Goal: Task Accomplishment & Management: Manage account settings

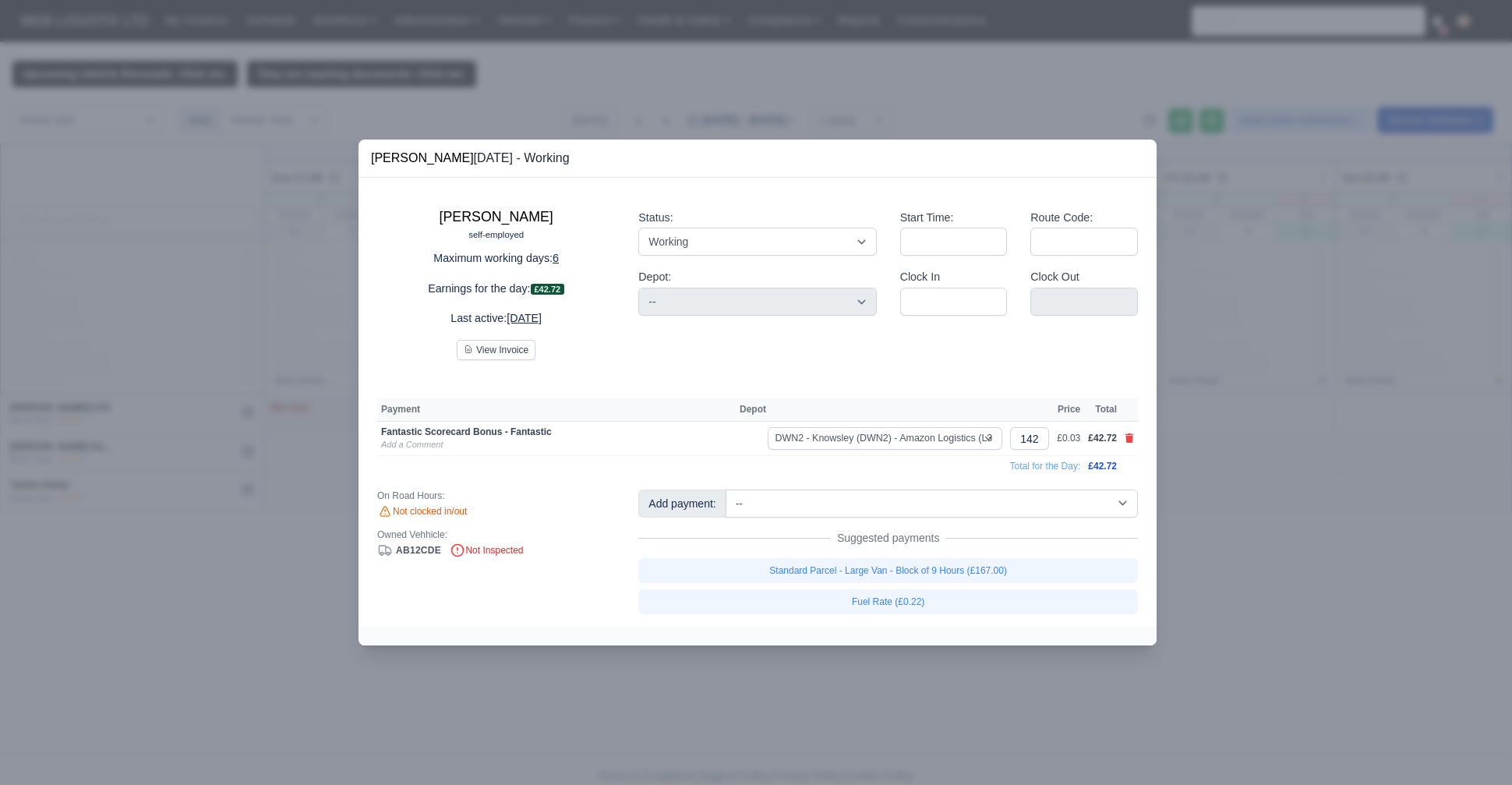
select select "3"
click at [1127, 438] on icon at bounding box center [1129, 438] width 9 height 10
select select
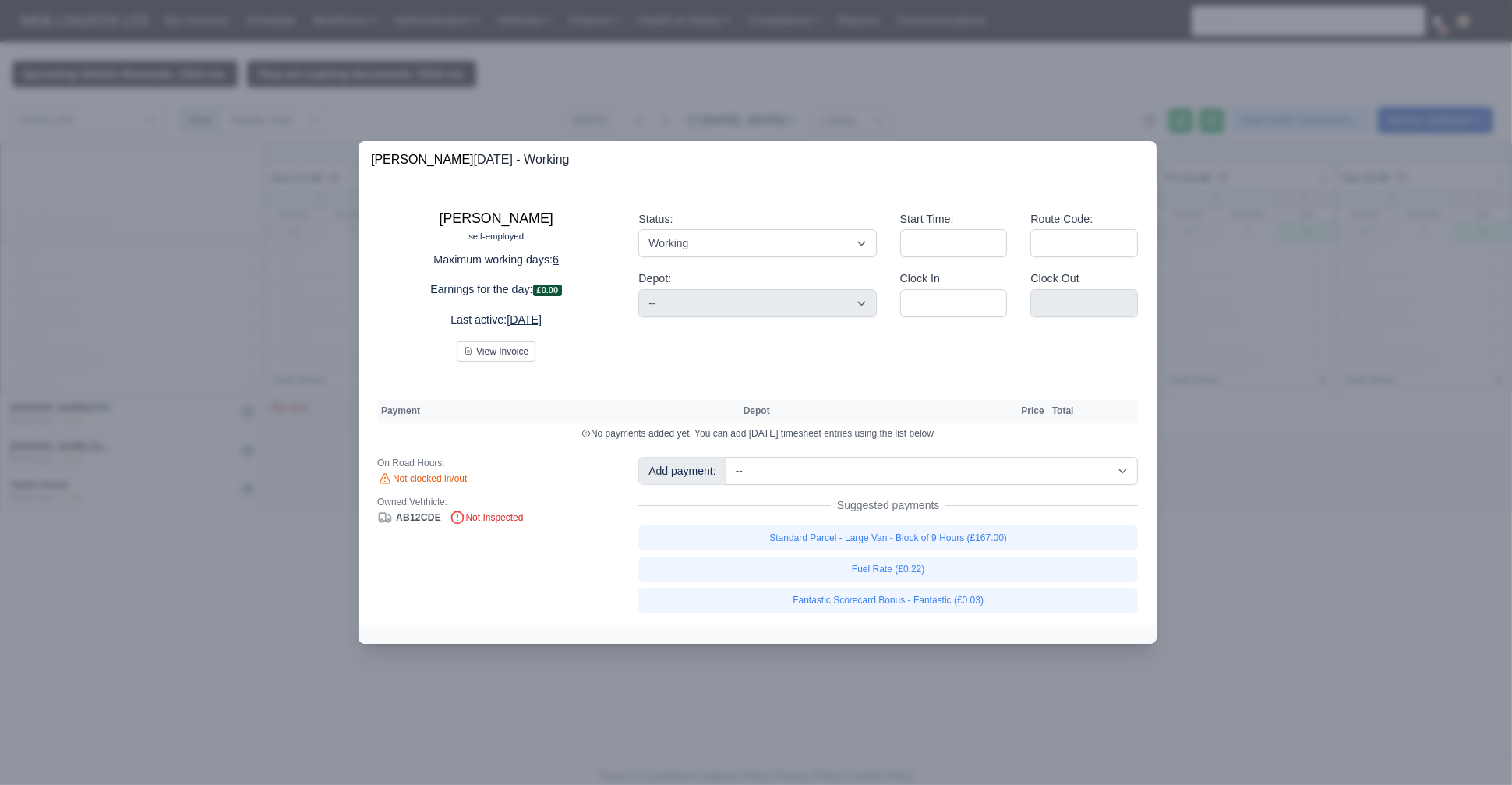
click at [169, 436] on div at bounding box center [756, 392] width 1512 height 785
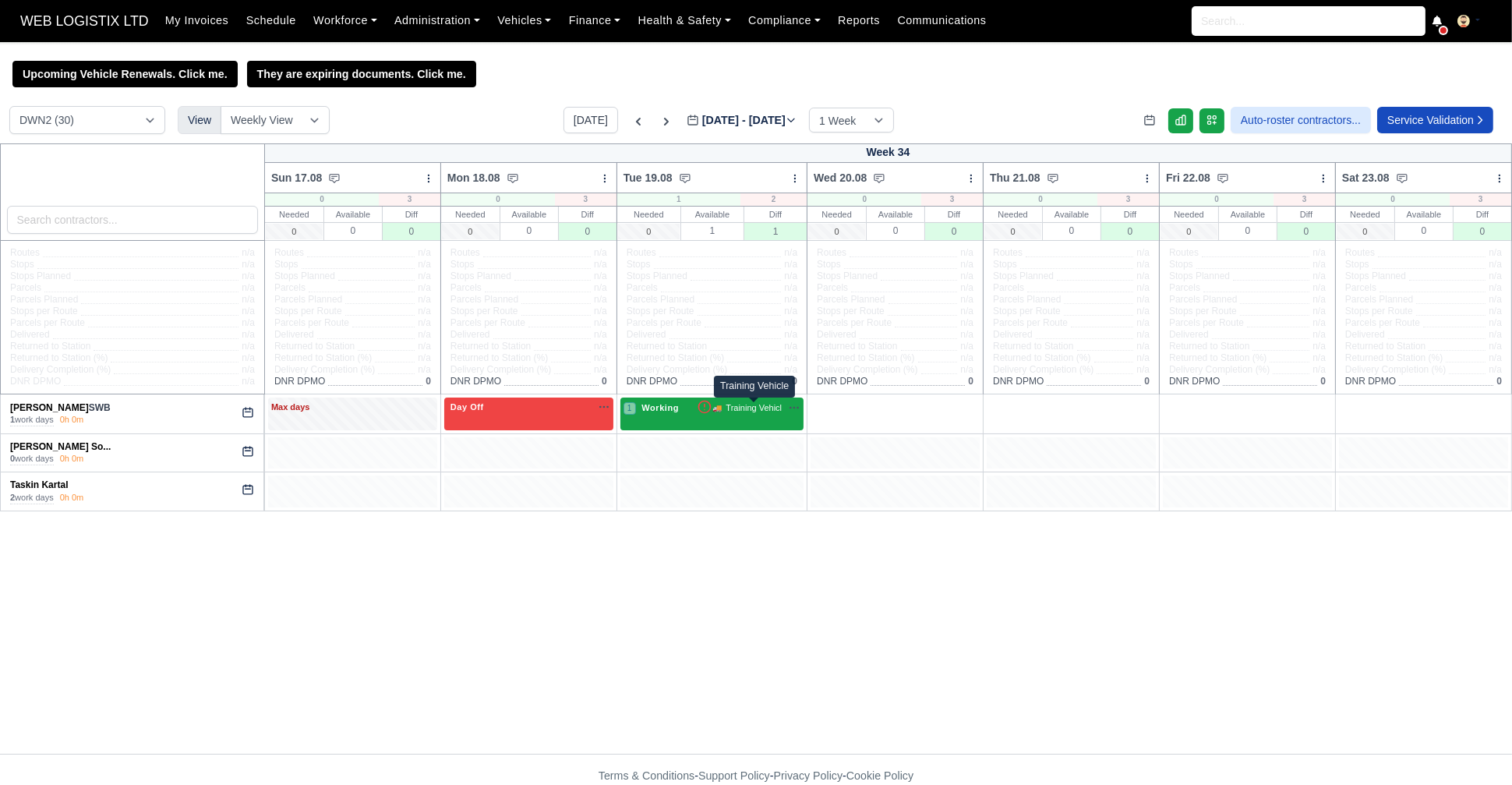
click at [779, 407] on span "Training Vehicl" at bounding box center [753, 408] width 56 height 13
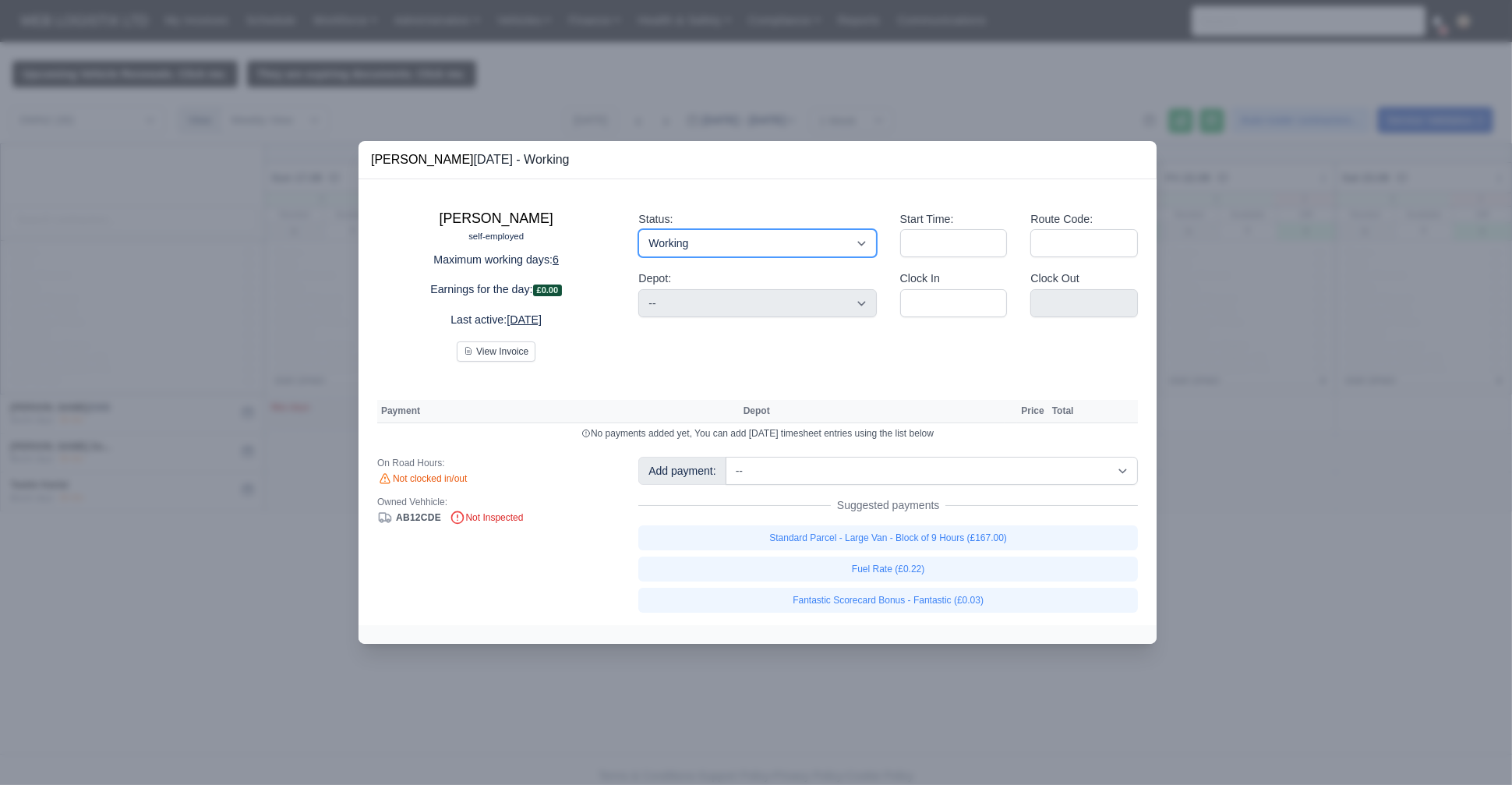
click at [764, 255] on select "Working Day Off Stand By Holiday Other Depot In Office OSM Ridealong Nursery 1 …" at bounding box center [756, 242] width 237 height 28
select select "Day Off"
click at [638, 230] on select "Working Day Off Stand By Holiday Other Depot In Office OSM Ridealong Nursery 1 …" at bounding box center [756, 242] width 237 height 28
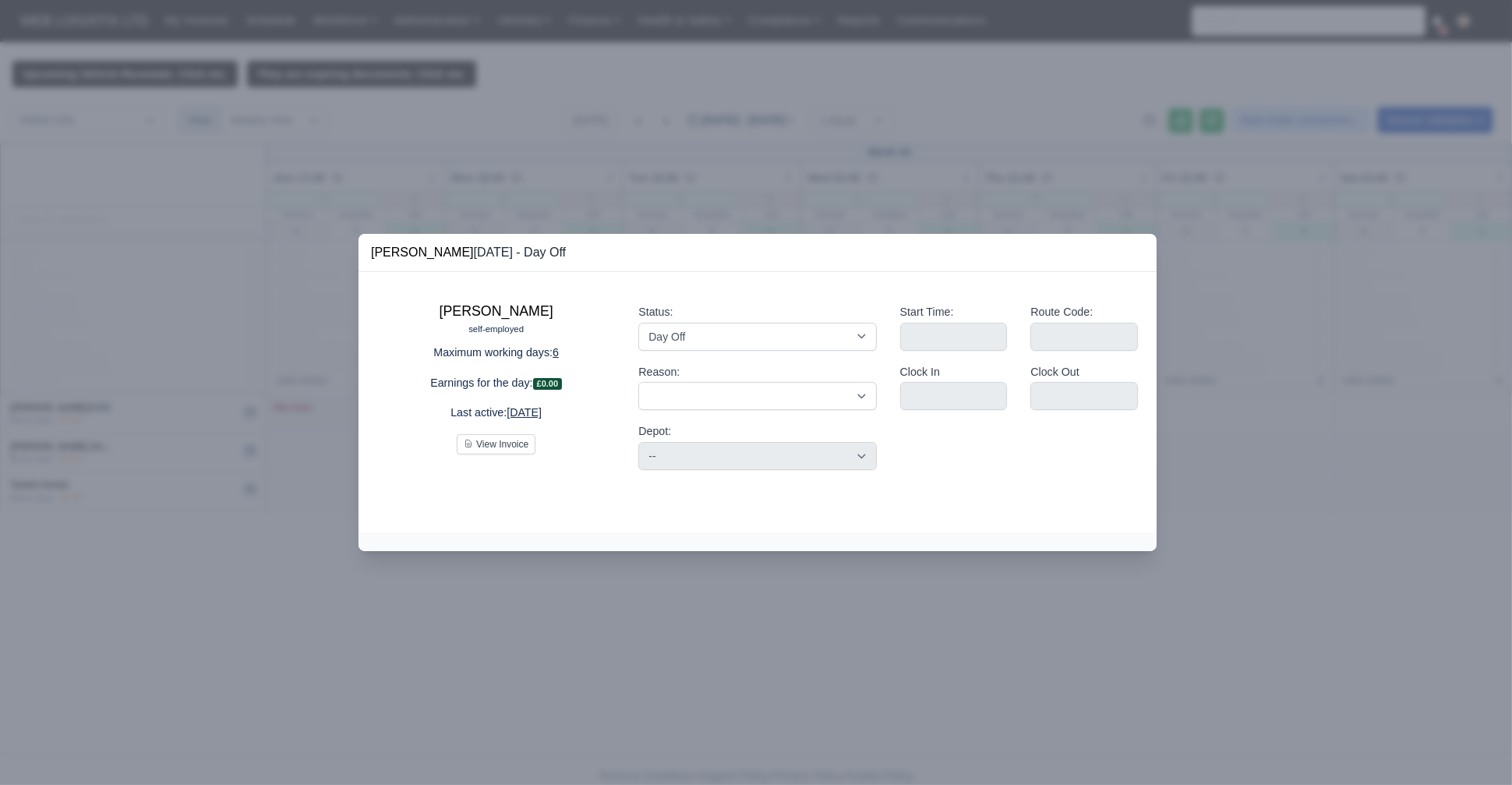
click at [1344, 276] on div at bounding box center [756, 392] width 1512 height 785
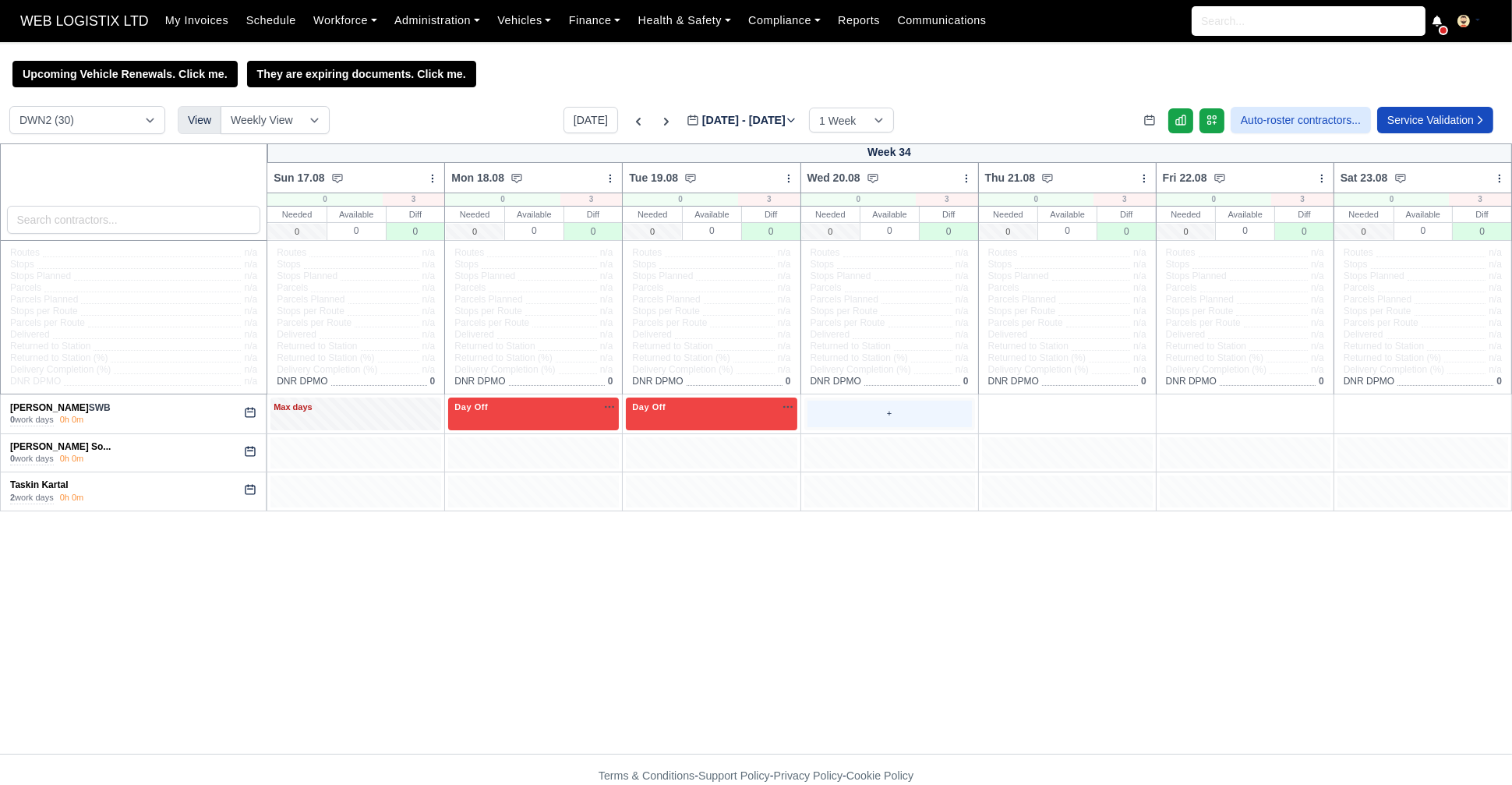
click at [894, 406] on div "+" at bounding box center [889, 413] width 164 height 26
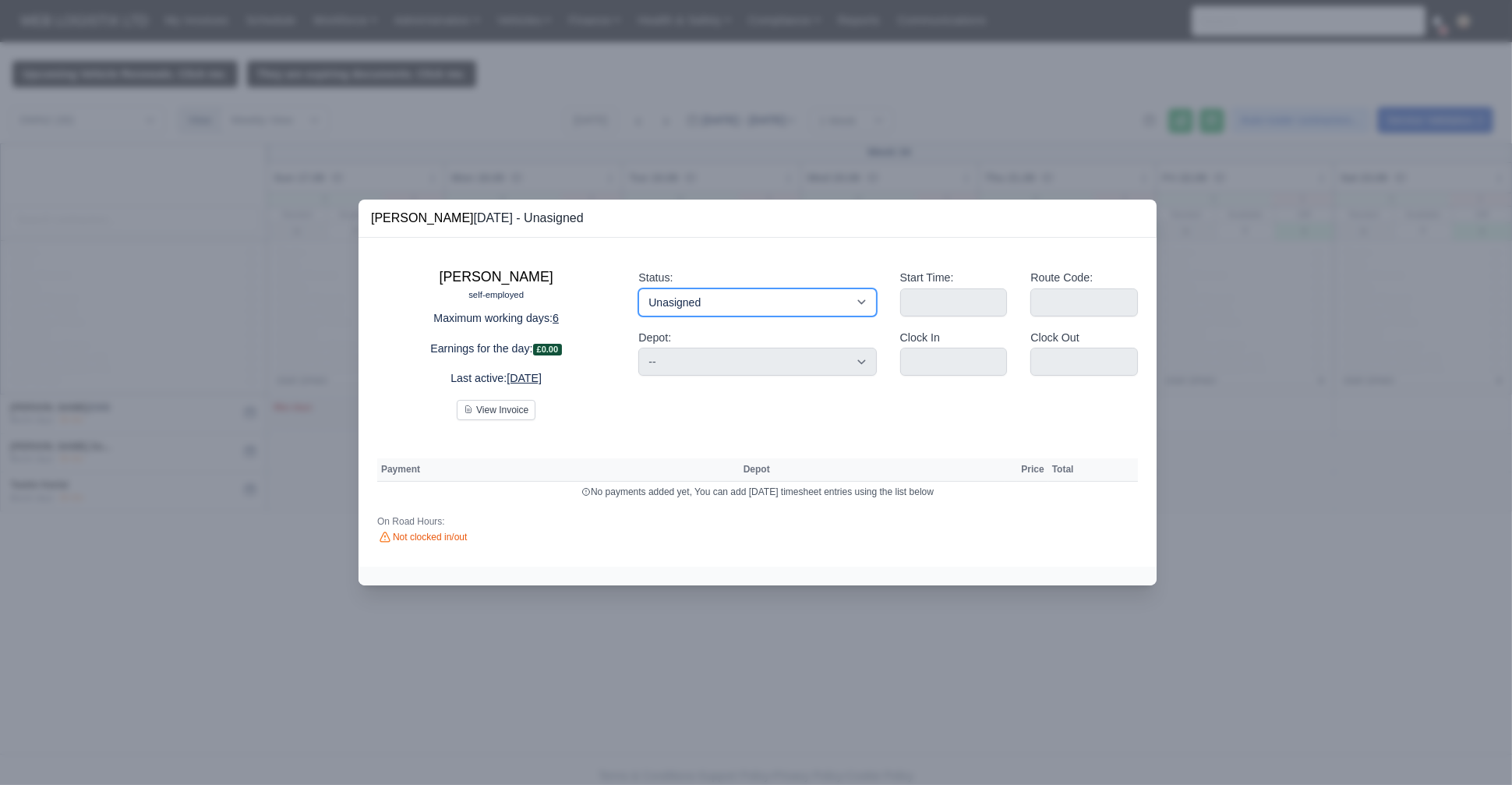
click at [757, 358] on div "Status: Working Day Off Stand By Holiday Other Depot In Office OSM Ridealong Nu…" at bounding box center [757, 338] width 261 height 163
select select "Day Off"
drag, startPoint x: 803, startPoint y: 307, endPoint x: 757, endPoint y: 358, distance: 68.7
click at [638, 288] on select "Working Day Off Stand By Holiday Other Depot In Office OSM Ridealong Nursery 1 …" at bounding box center [756, 302] width 237 height 28
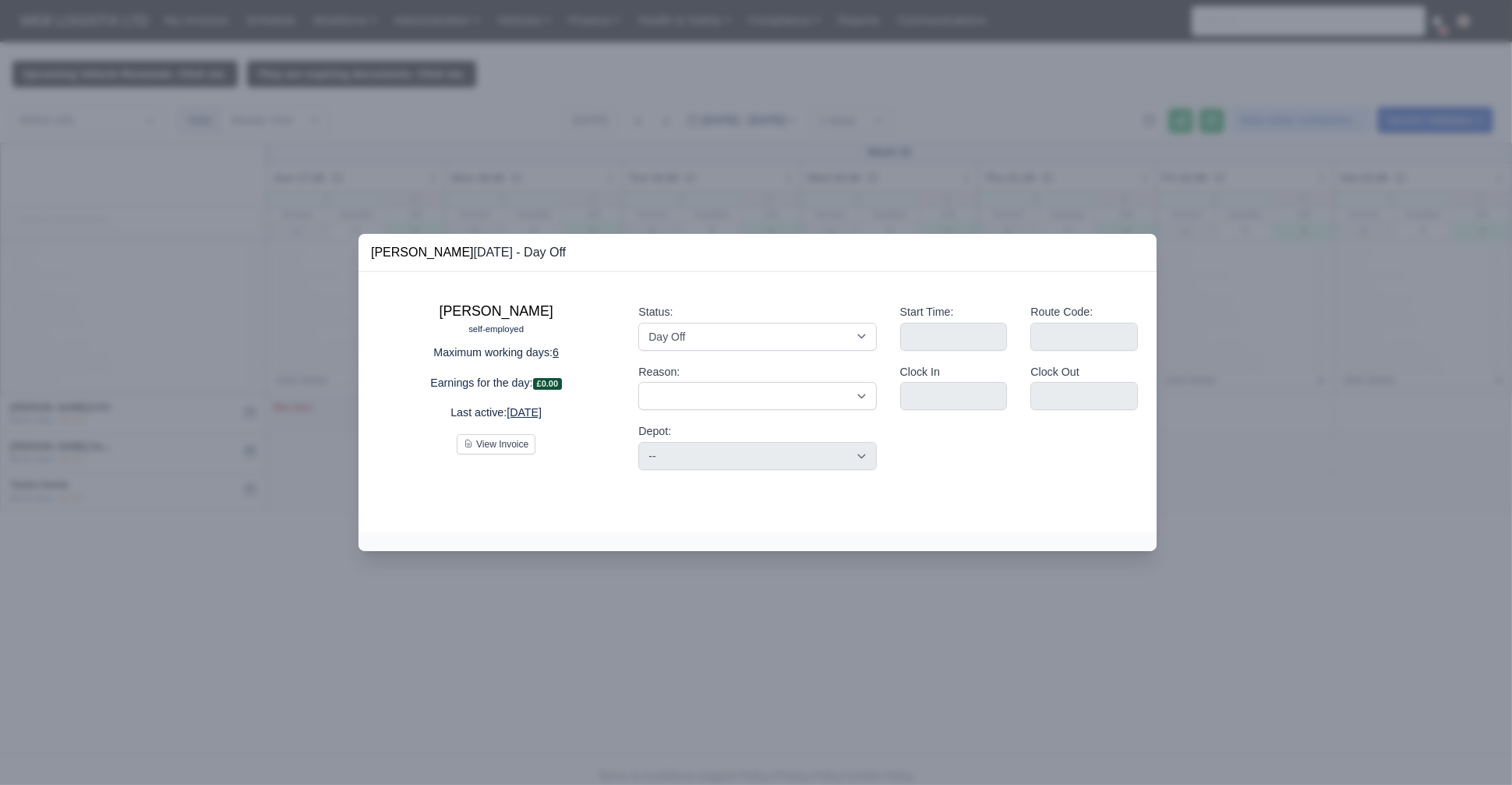
click at [1405, 320] on div at bounding box center [756, 392] width 1512 height 785
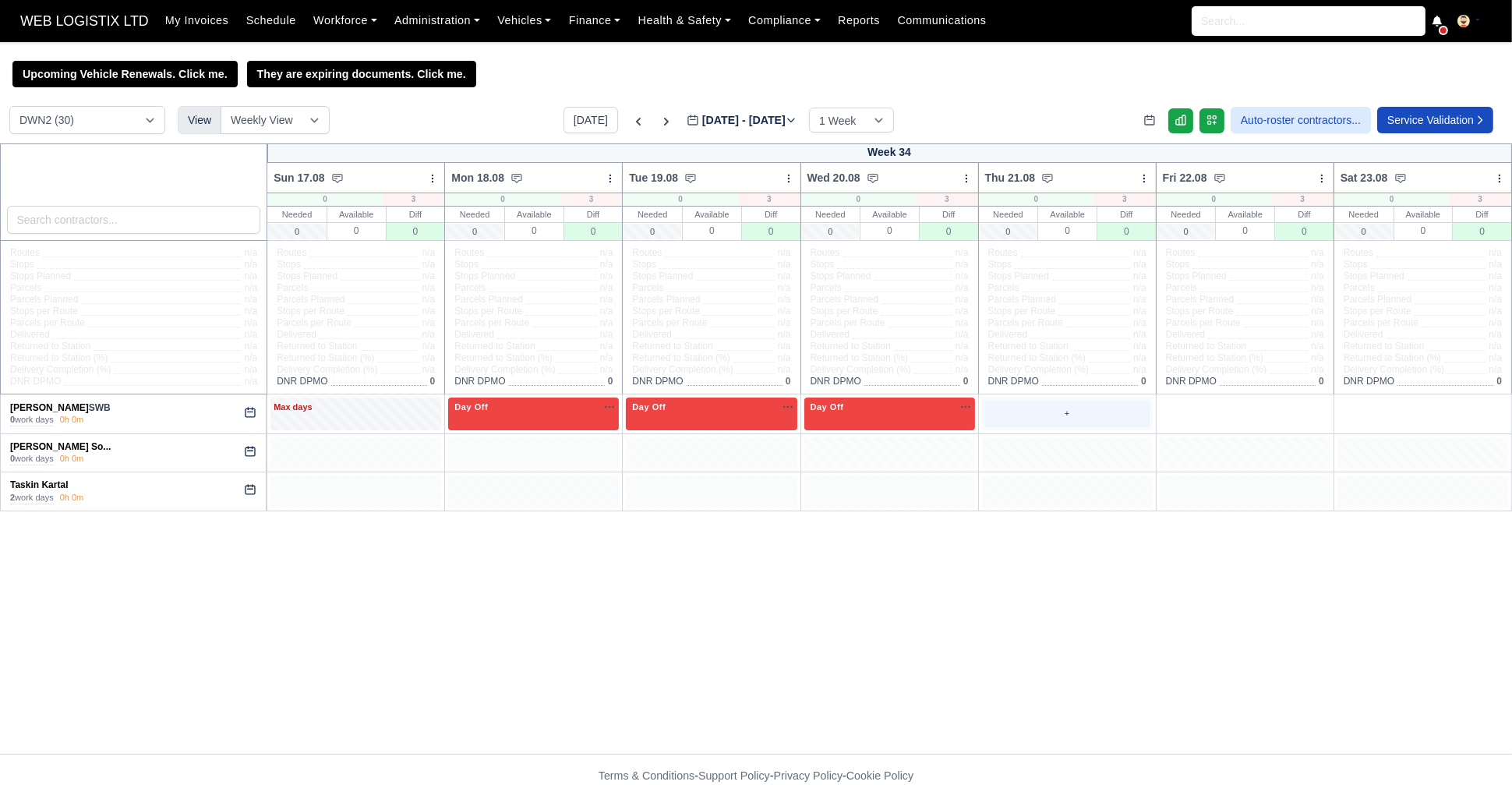
click at [1075, 420] on div "+" at bounding box center [1066, 413] width 164 height 26
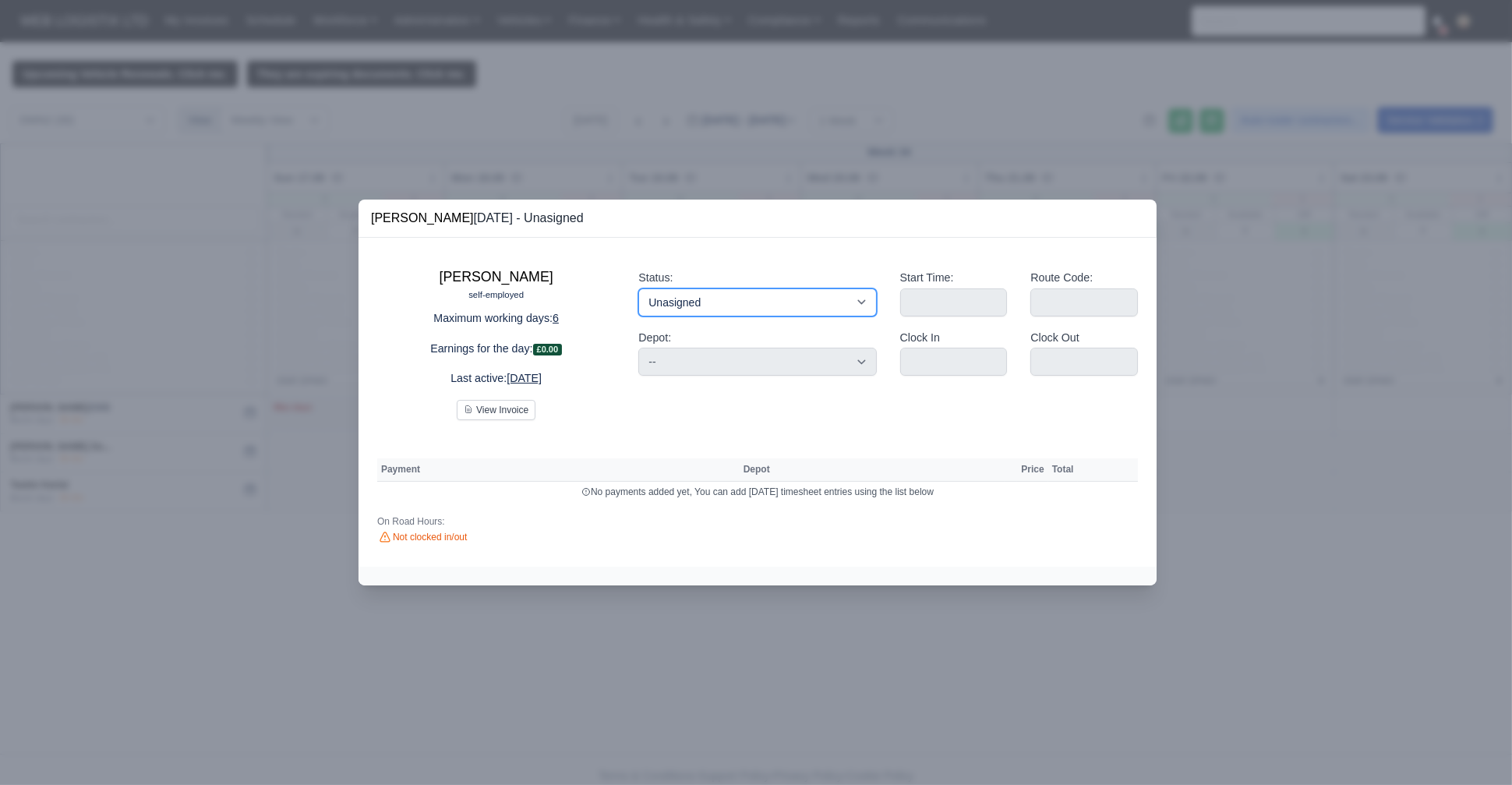
click at [862, 301] on select "Working Day Off Stand By Holiday Other Depot In Office OSM Ridealong Nursery 1 …" at bounding box center [756, 302] width 237 height 28
select select "Day Off"
click at [638, 288] on select "Working Day Off Stand By Holiday Other Depot In Office OSM Ridealong Nursery 1 …" at bounding box center [756, 302] width 237 height 28
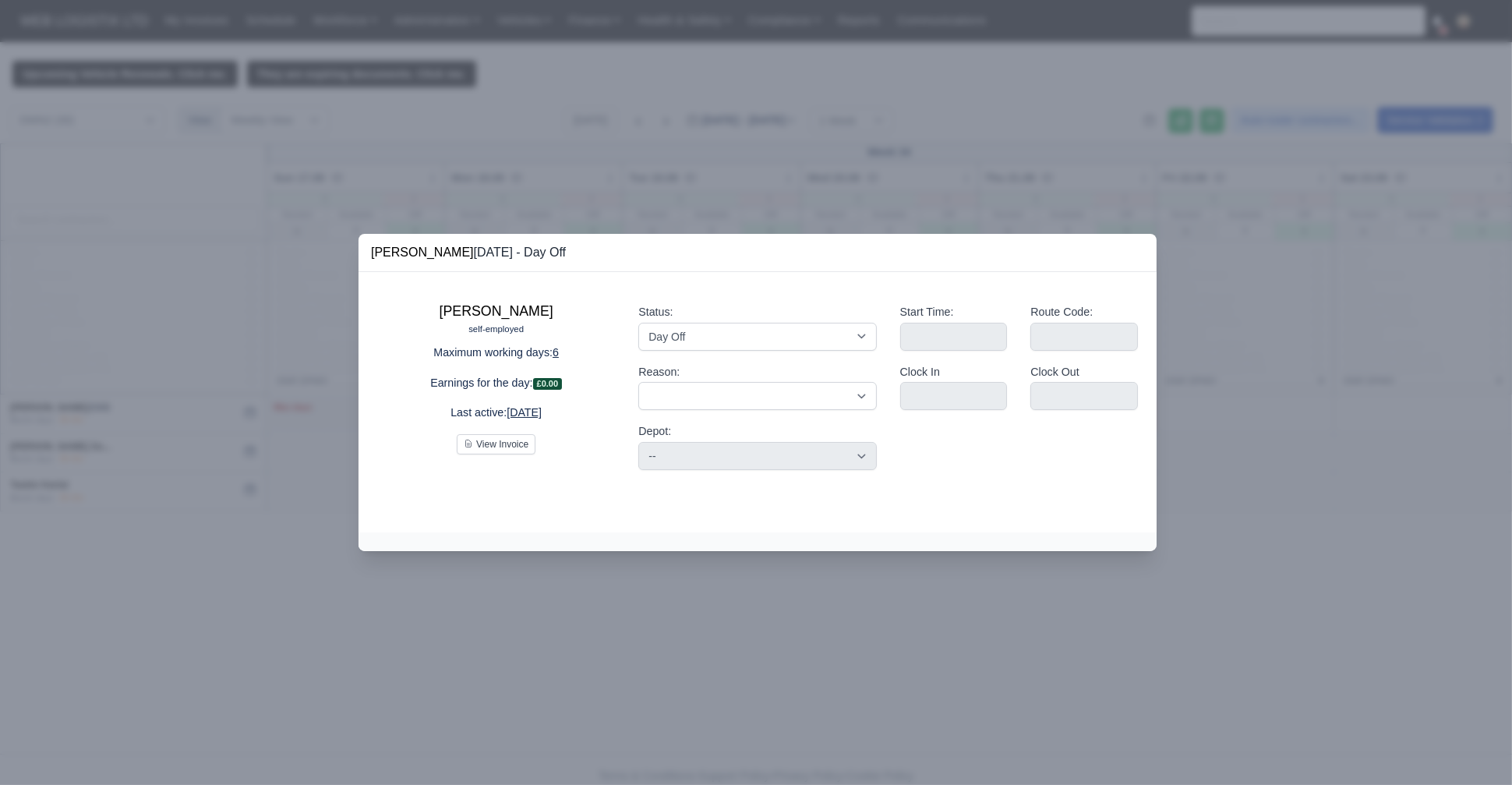
click at [1230, 340] on div at bounding box center [756, 392] width 1512 height 785
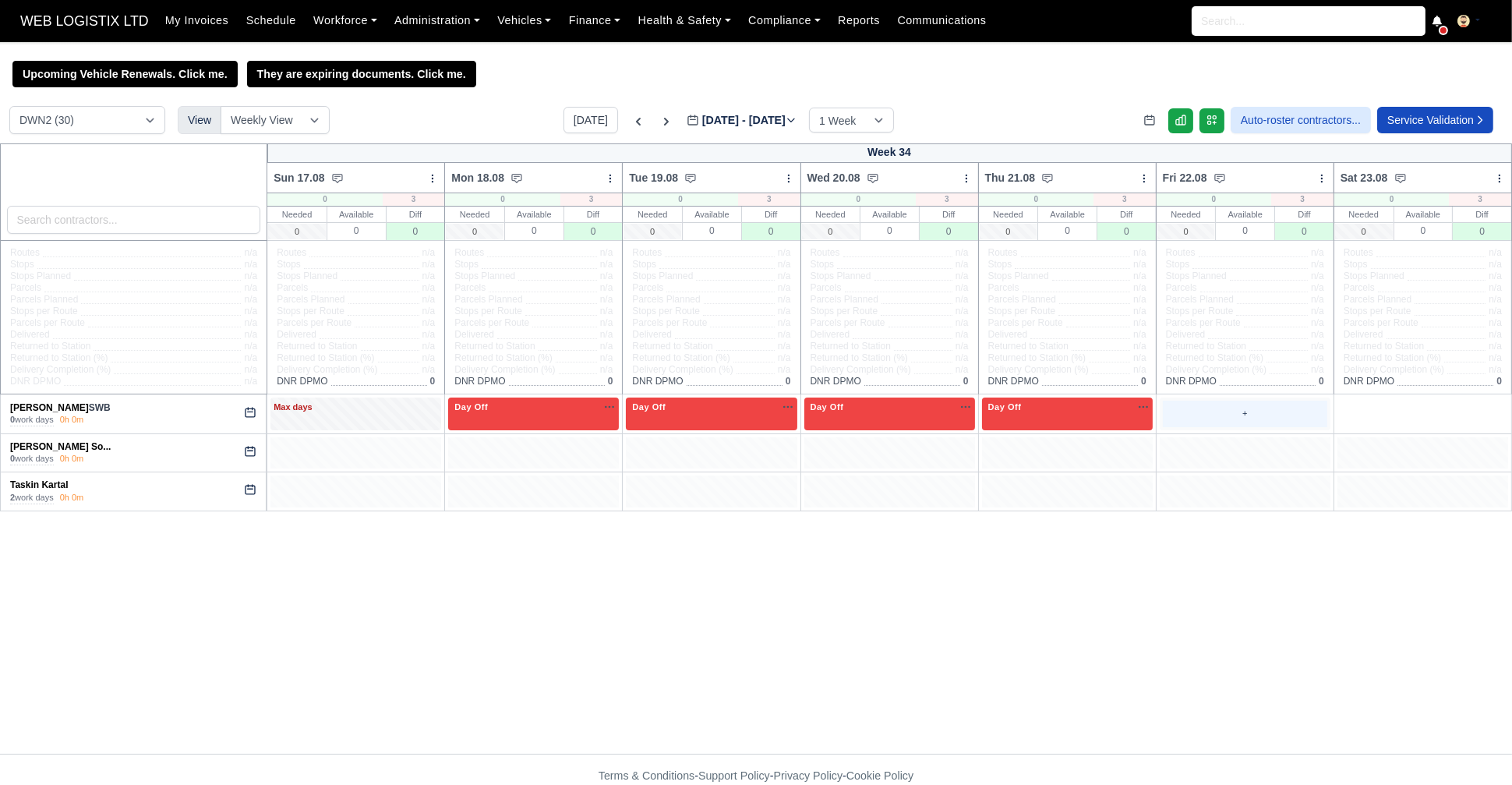
click at [1241, 423] on div "+" at bounding box center [1244, 413] width 164 height 26
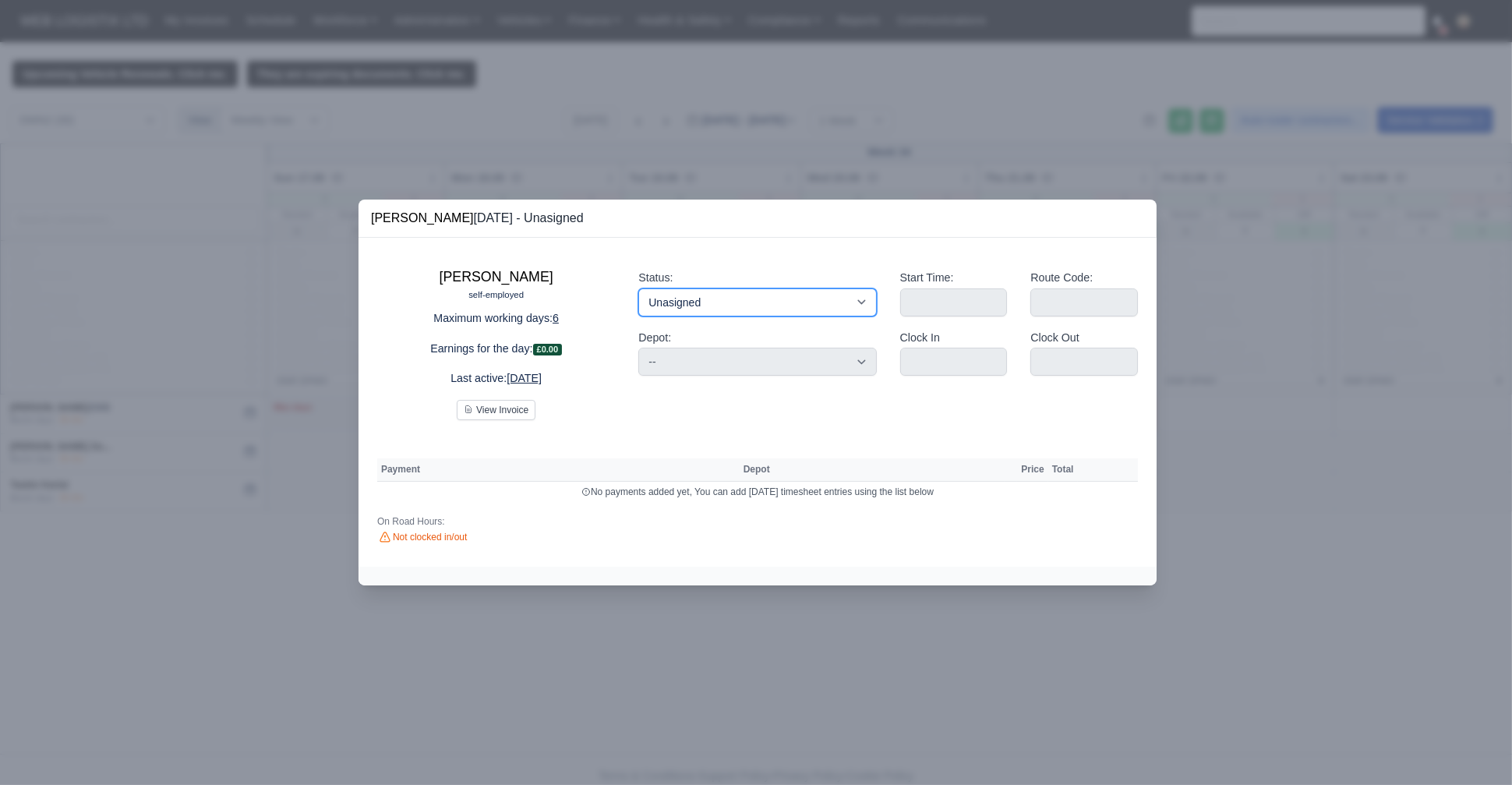
click at [808, 297] on select "Working Day Off Stand By Holiday Other Depot In Office OSM Ridealong Nursery 1 …" at bounding box center [756, 302] width 237 height 28
select select "Day Off"
click at [638, 288] on select "Working Day Off Stand By Holiday Other Depot In Office OSM Ridealong Nursery 1 …" at bounding box center [756, 302] width 237 height 28
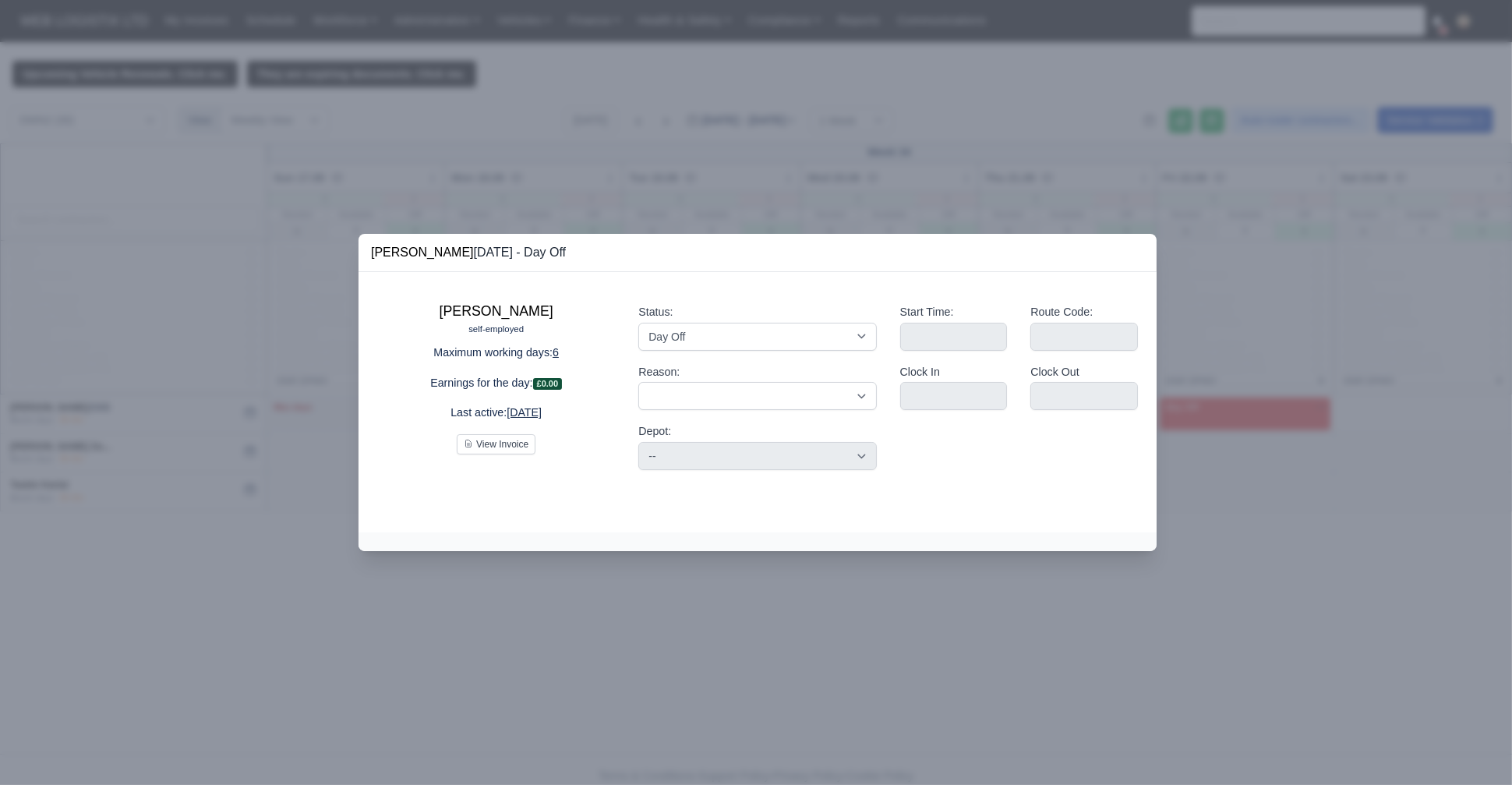
click at [1385, 382] on div at bounding box center [756, 392] width 1512 height 785
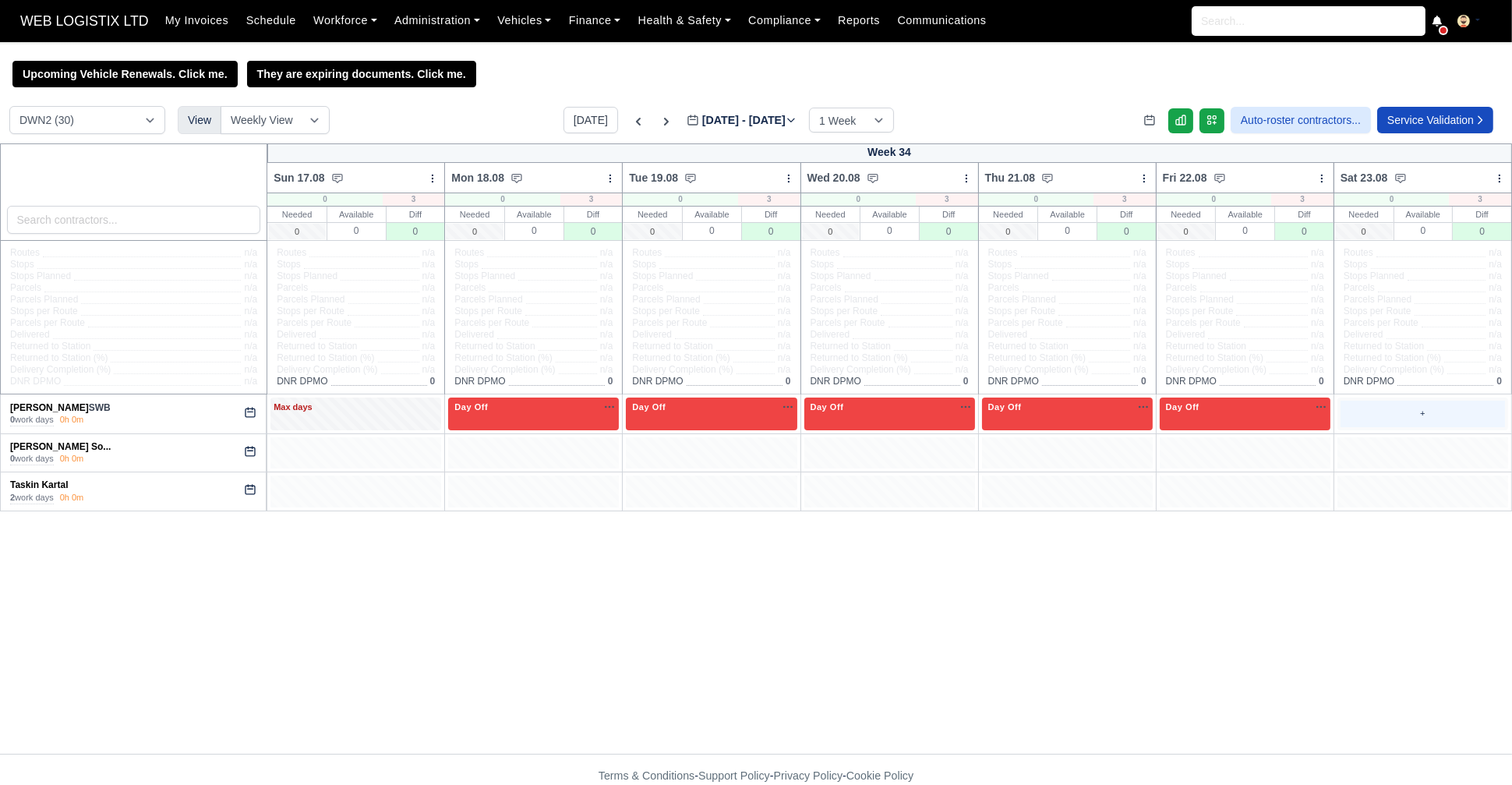
click at [1402, 419] on div "+" at bounding box center [1422, 413] width 164 height 26
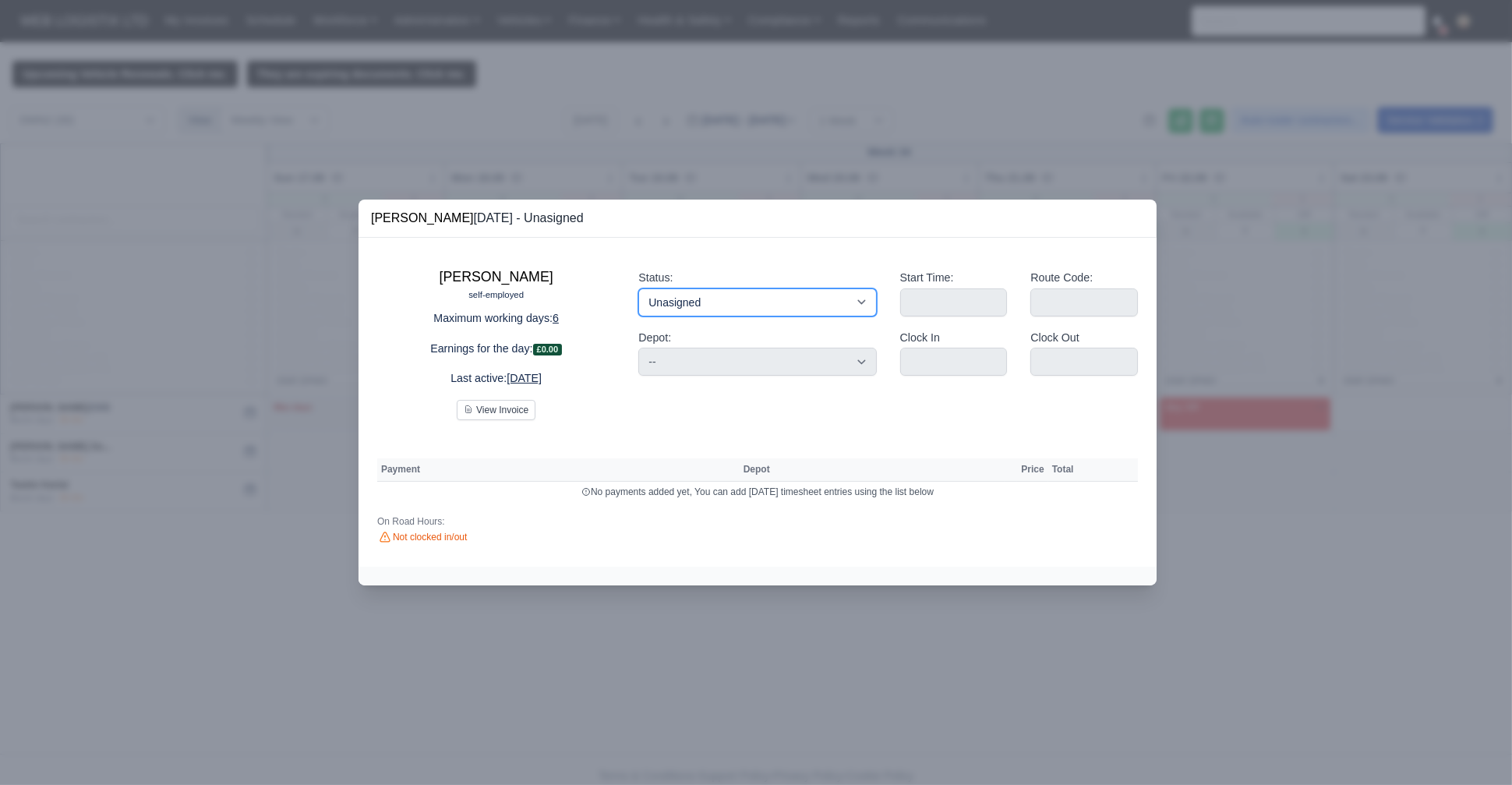
click at [815, 291] on select "Working Day Off Stand By Holiday Other Depot In Office OSM Ridealong Nursery 1 …" at bounding box center [756, 302] width 237 height 28
select select "Day Off"
click at [638, 288] on select "Working Day Off Stand By Holiday Other Depot In Office OSM Ridealong Nursery 1 …" at bounding box center [756, 302] width 237 height 28
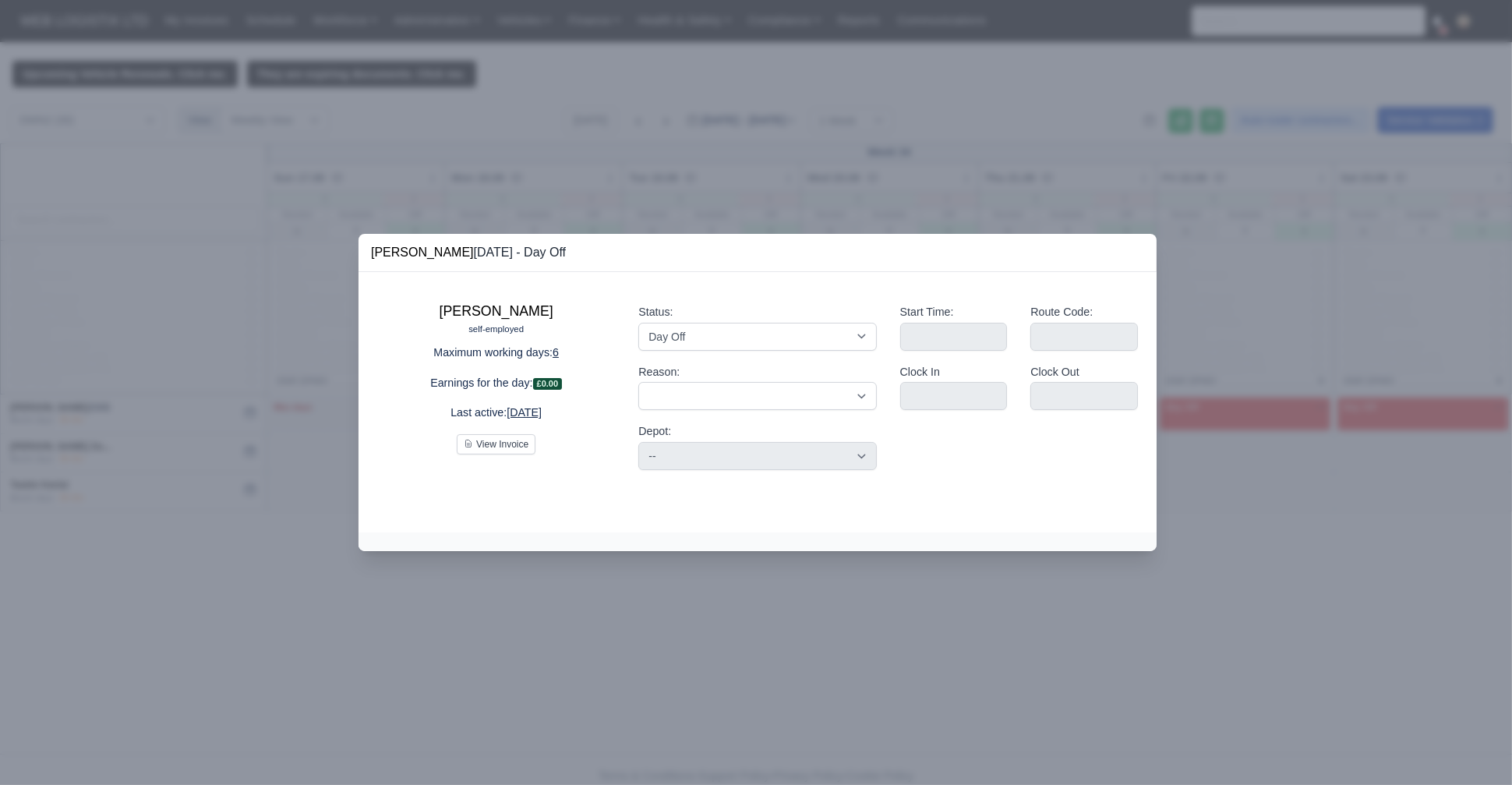
click at [211, 473] on div at bounding box center [756, 392] width 1512 height 785
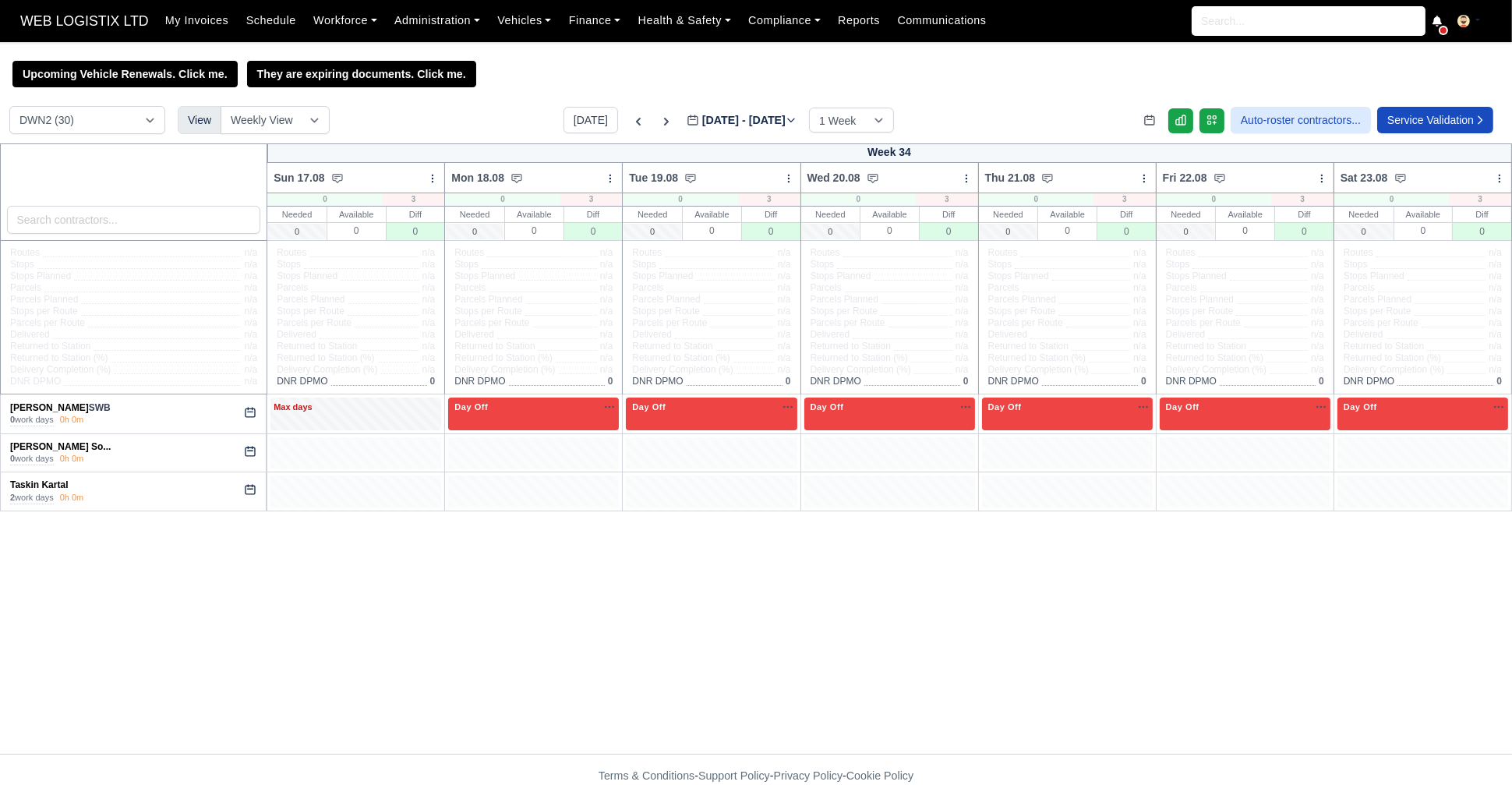
click at [253, 415] on icon at bounding box center [250, 412] width 12 height 12
select select "Day Off"
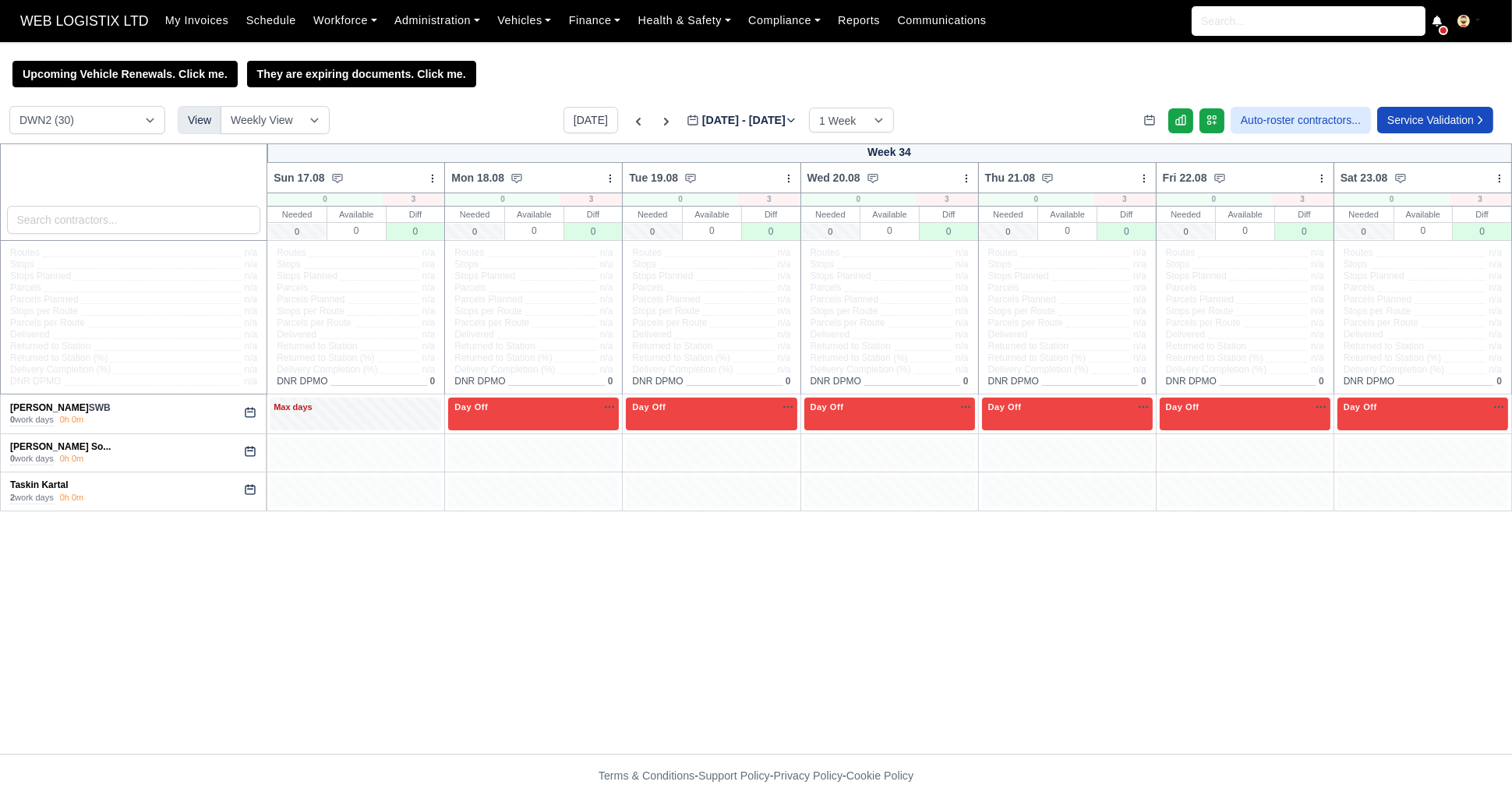
select select "Day Off"
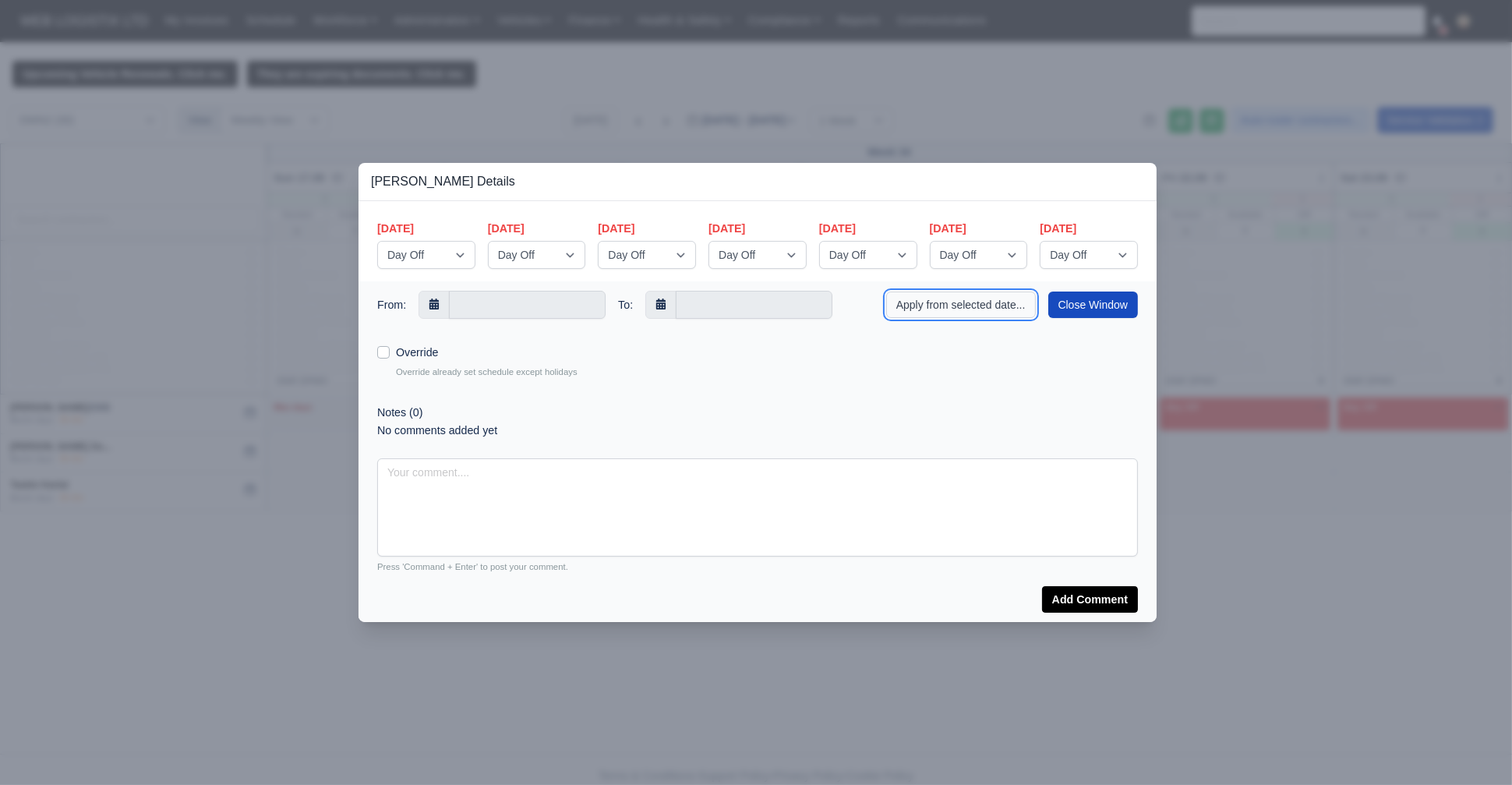
click at [974, 300] on button "Apply from selected date..." at bounding box center [961, 305] width 150 height 27
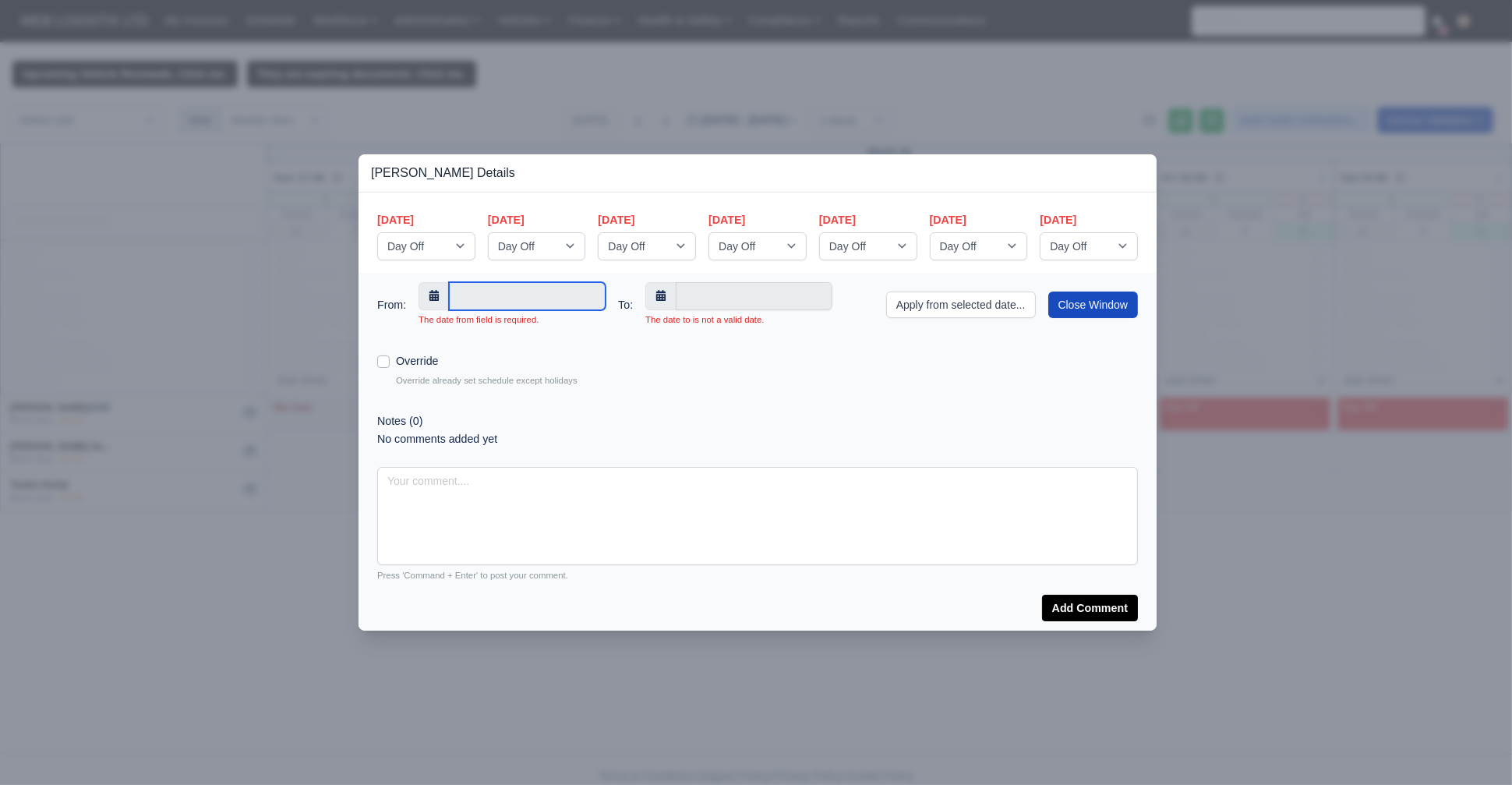
click at [489, 306] on input "text" at bounding box center [526, 296] width 157 height 28
type input "[DATE]"
click at [524, 297] on input "[DATE]" at bounding box center [526, 296] width 157 height 28
click at [704, 288] on input "text" at bounding box center [753, 296] width 157 height 28
type input "[DATE]"
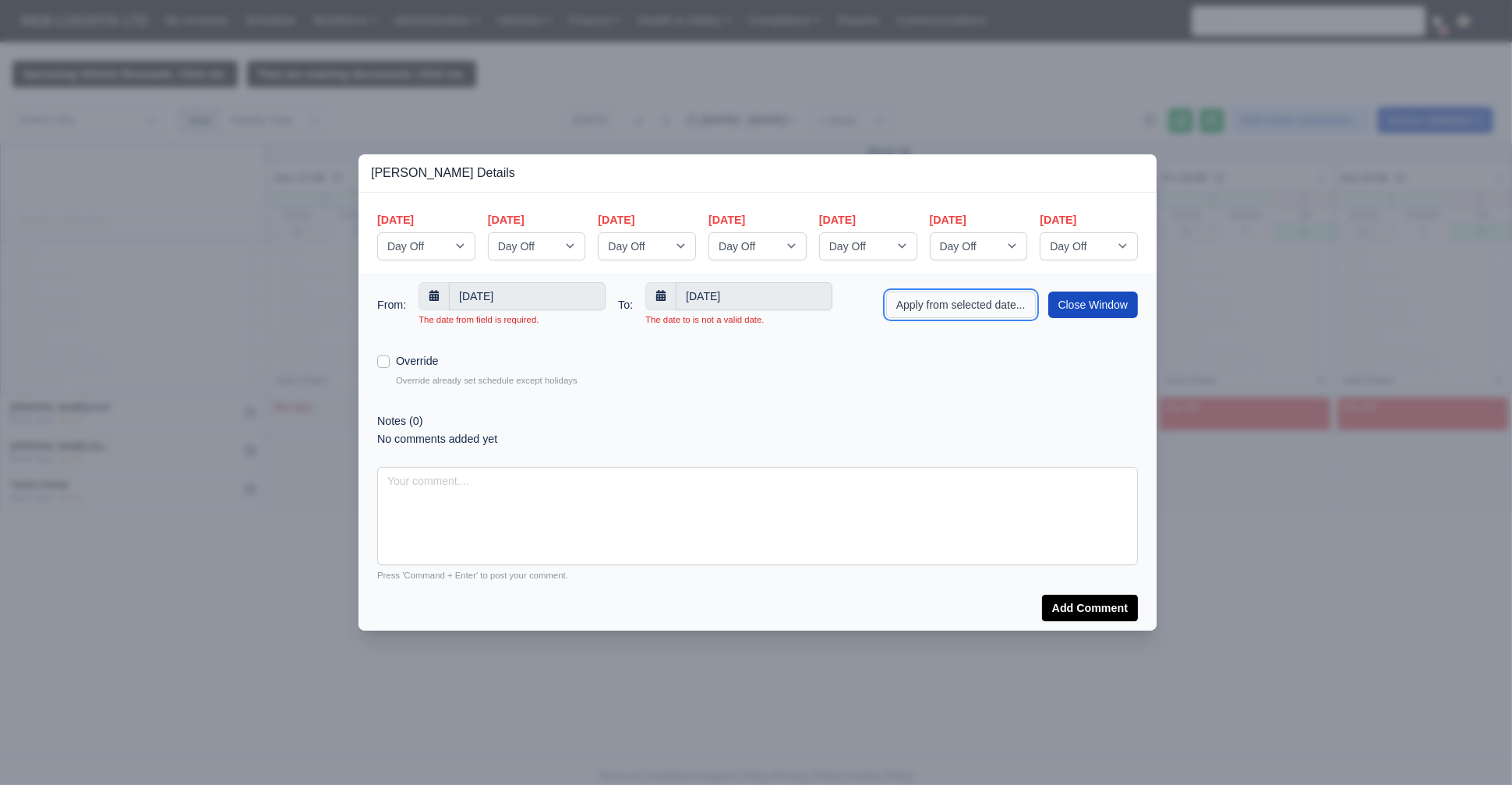
click at [925, 298] on button "Apply from selected date..." at bounding box center [961, 305] width 150 height 27
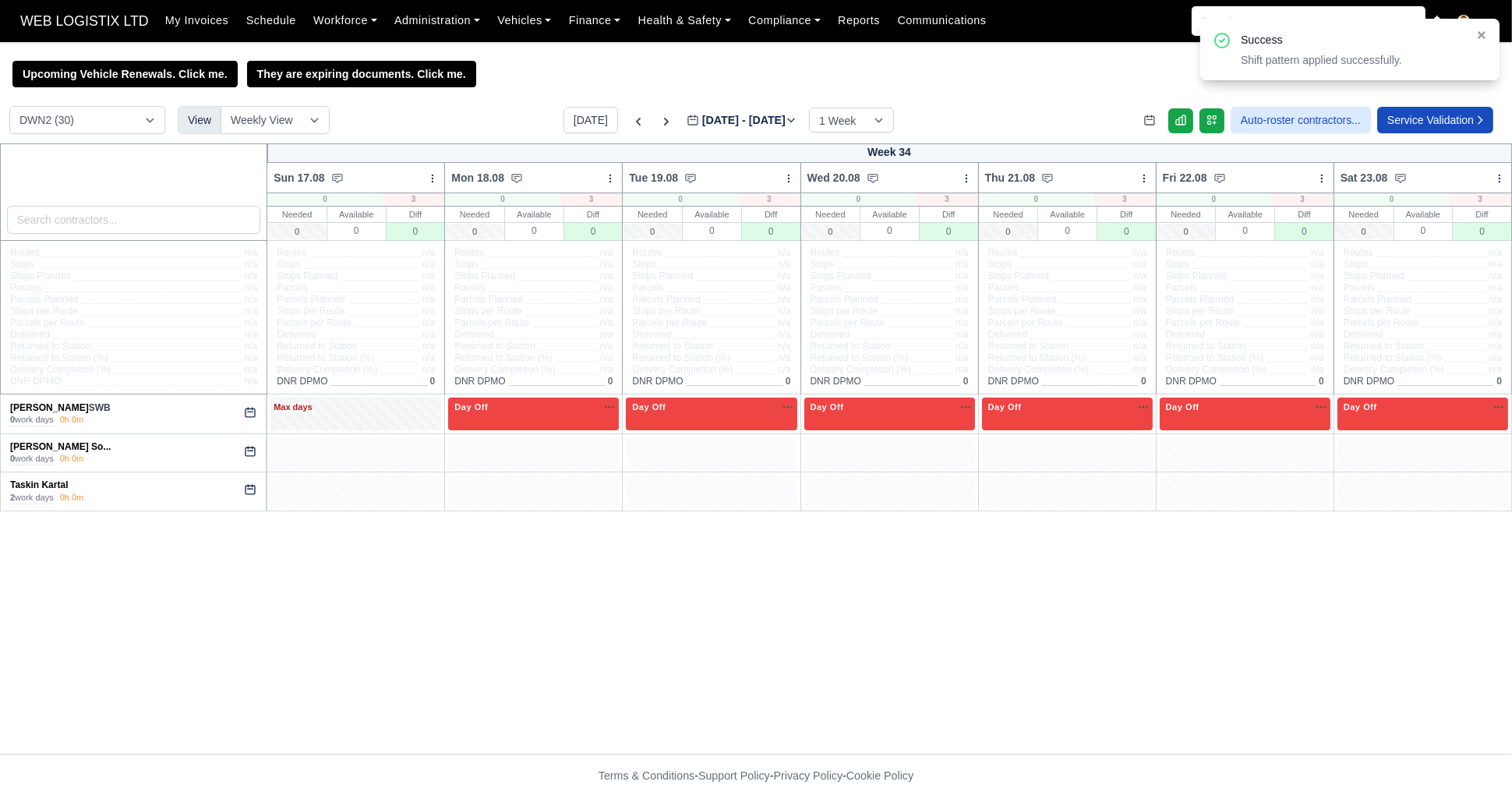
click at [608, 575] on div "Week 34 Sun 17.08 Bulk Status Change Daily Tasks Planned Routes Service Details…" at bounding box center [756, 448] width 1512 height 610
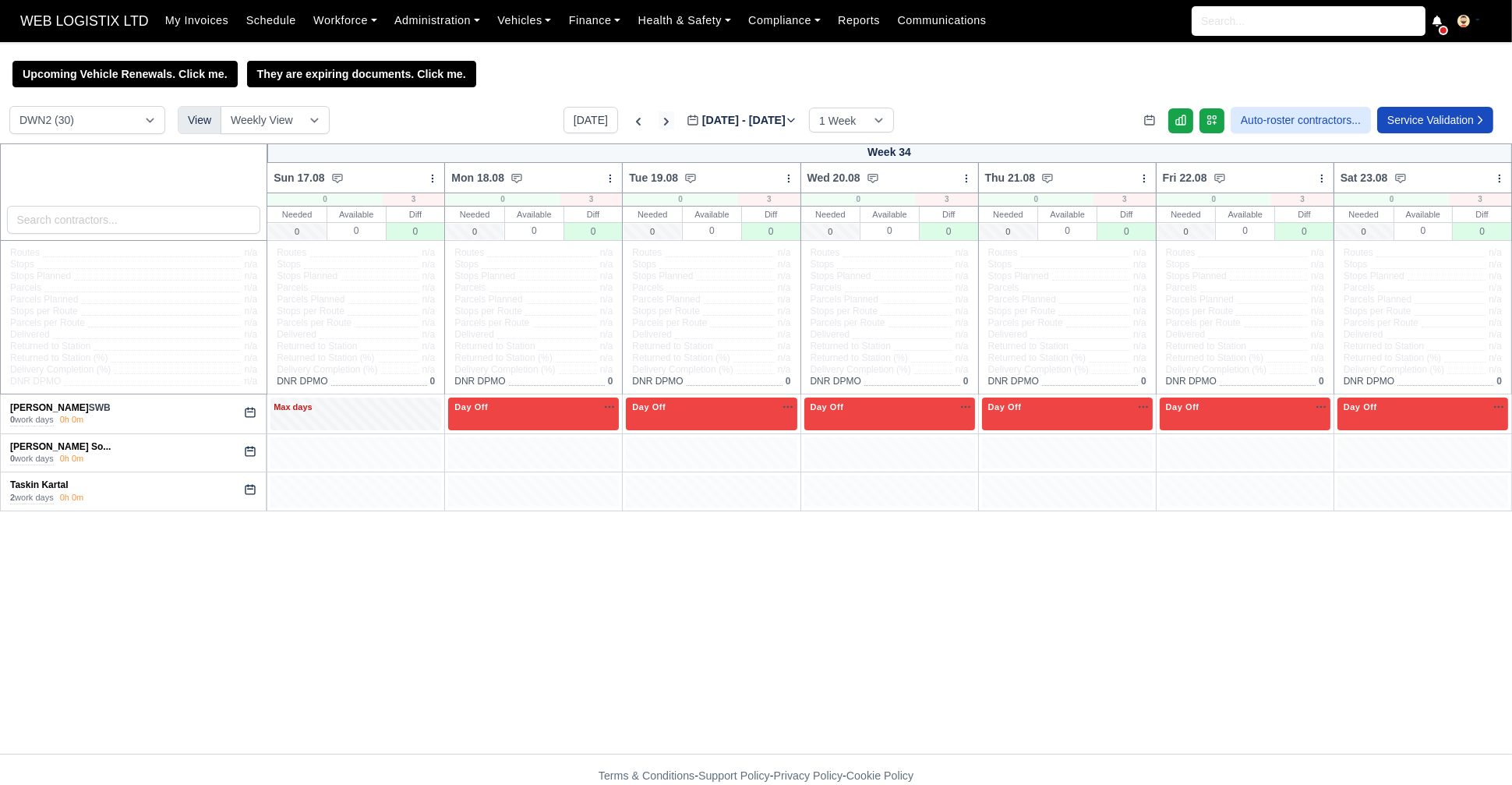
click at [658, 124] on icon at bounding box center [666, 121] width 15 height 15
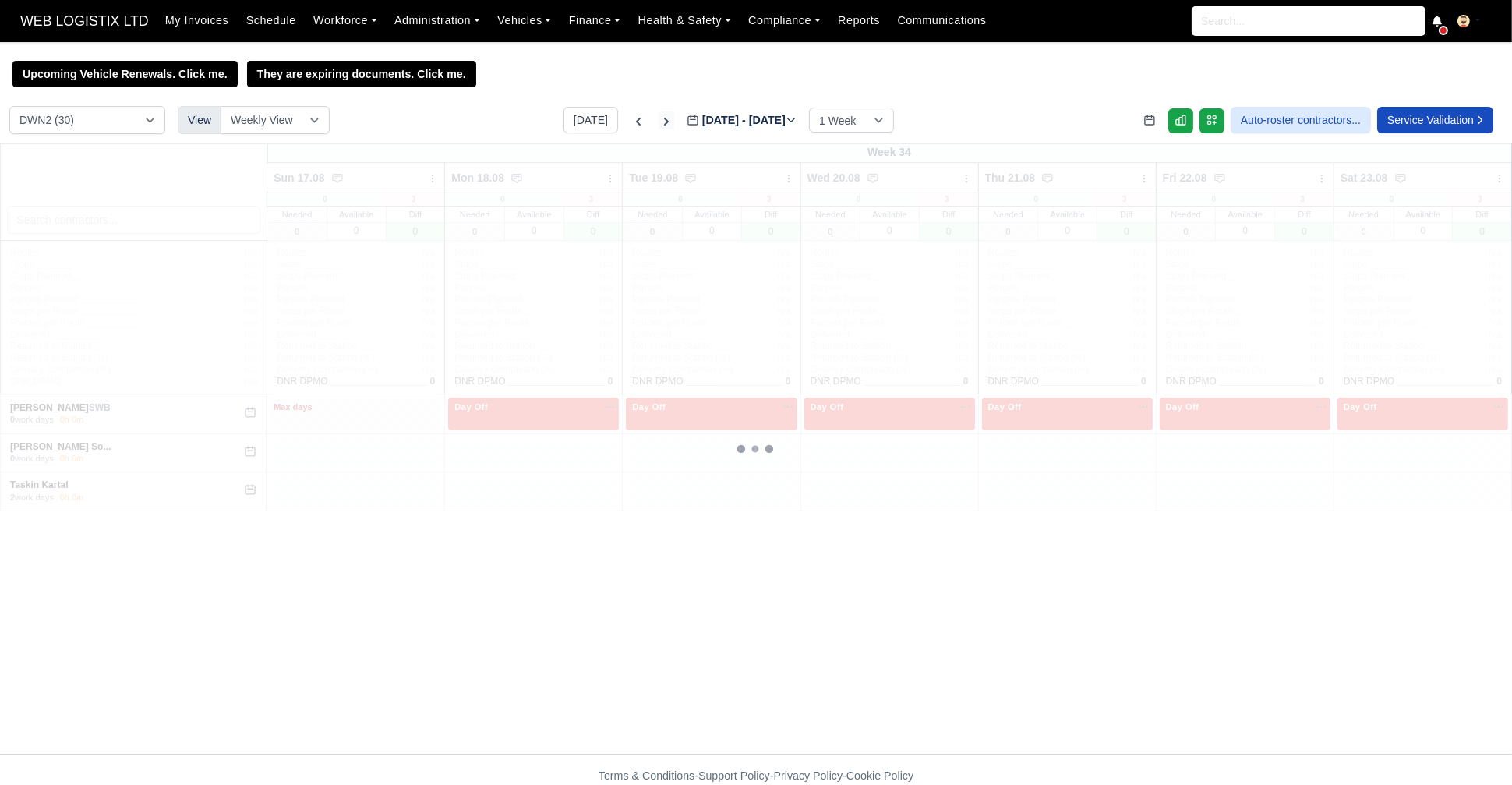
type input "[DATE]"
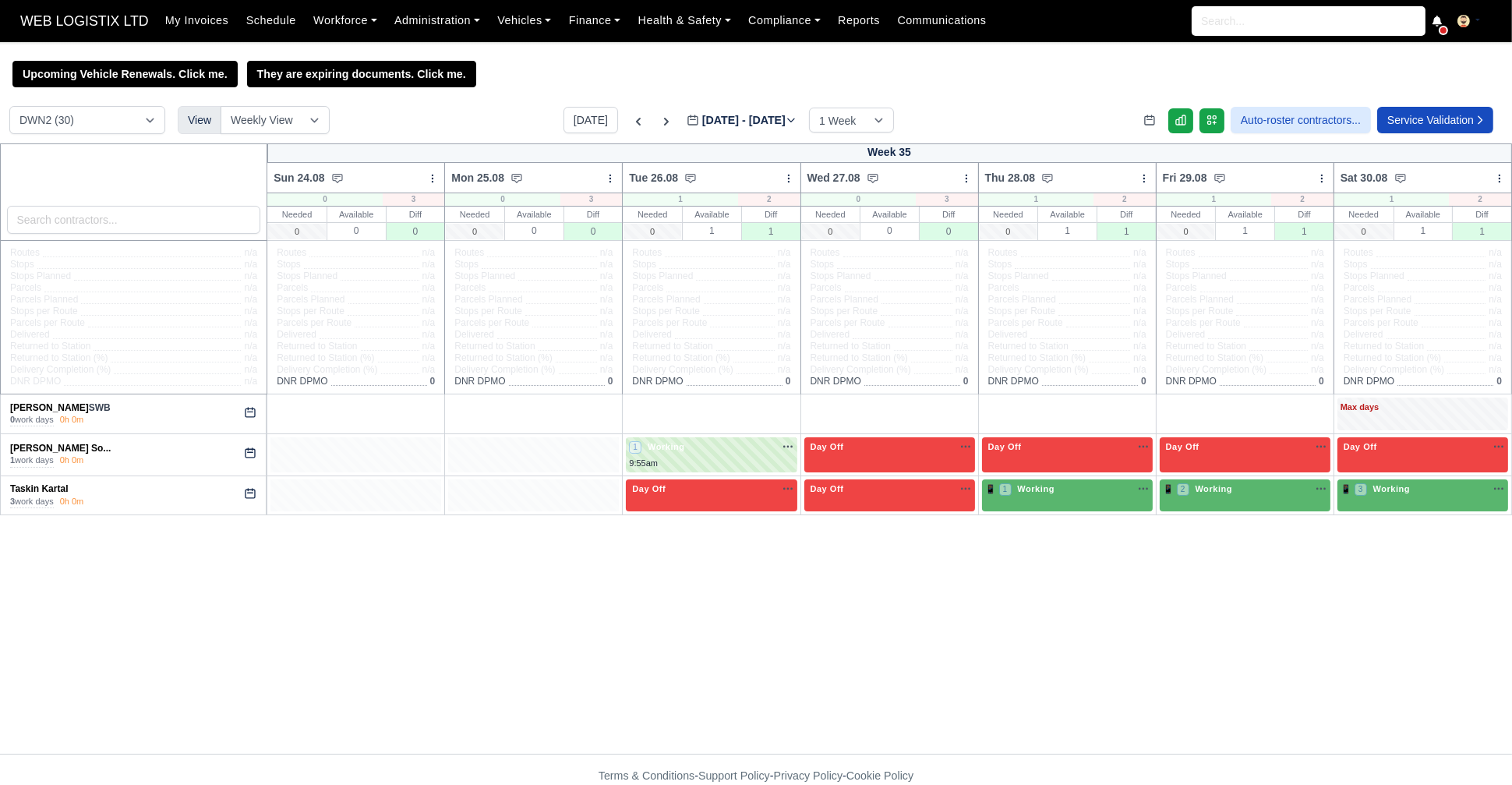
click at [254, 411] on icon at bounding box center [250, 412] width 12 height 12
select select "Day Off"
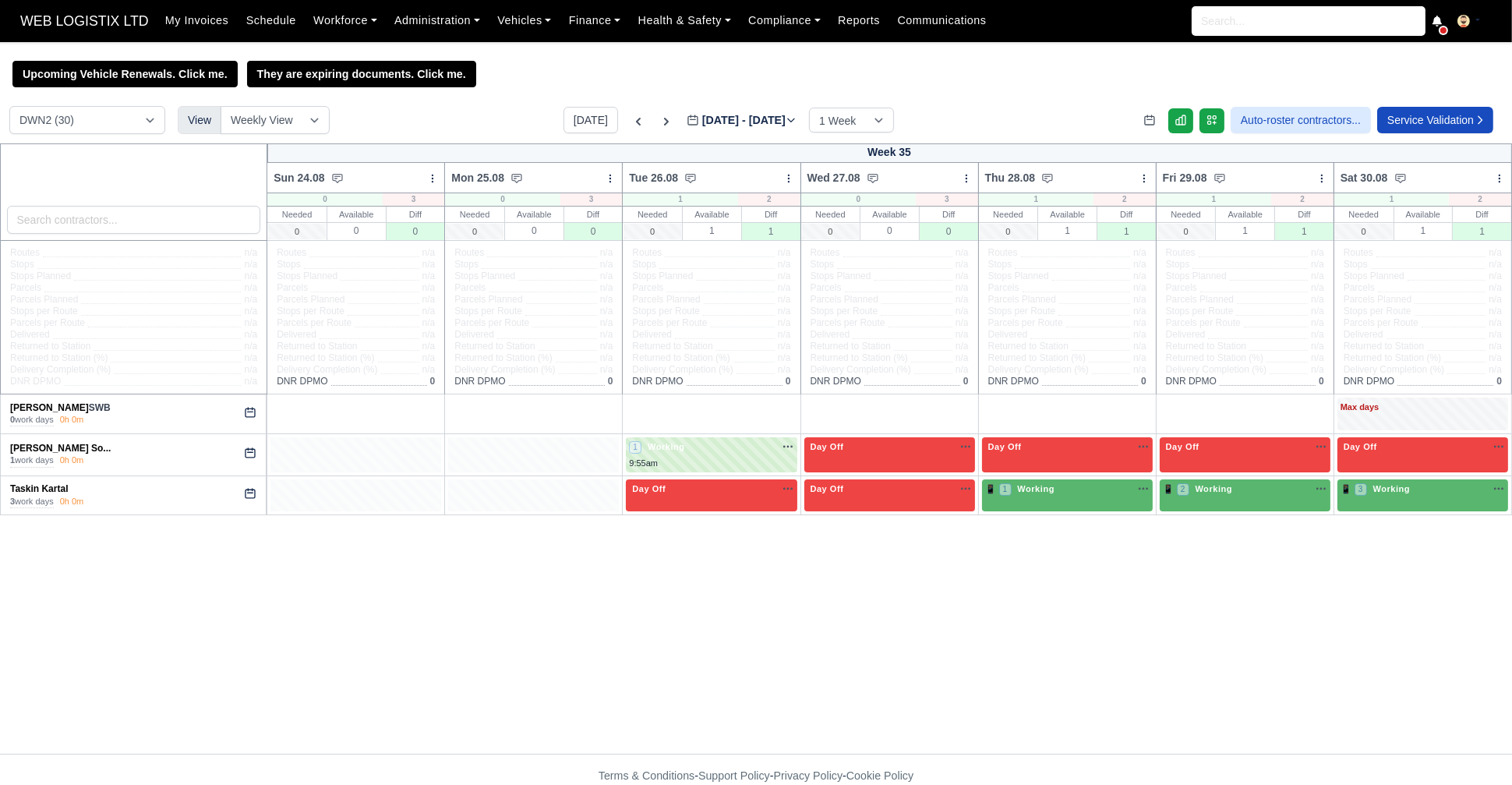
select select "Day Off"
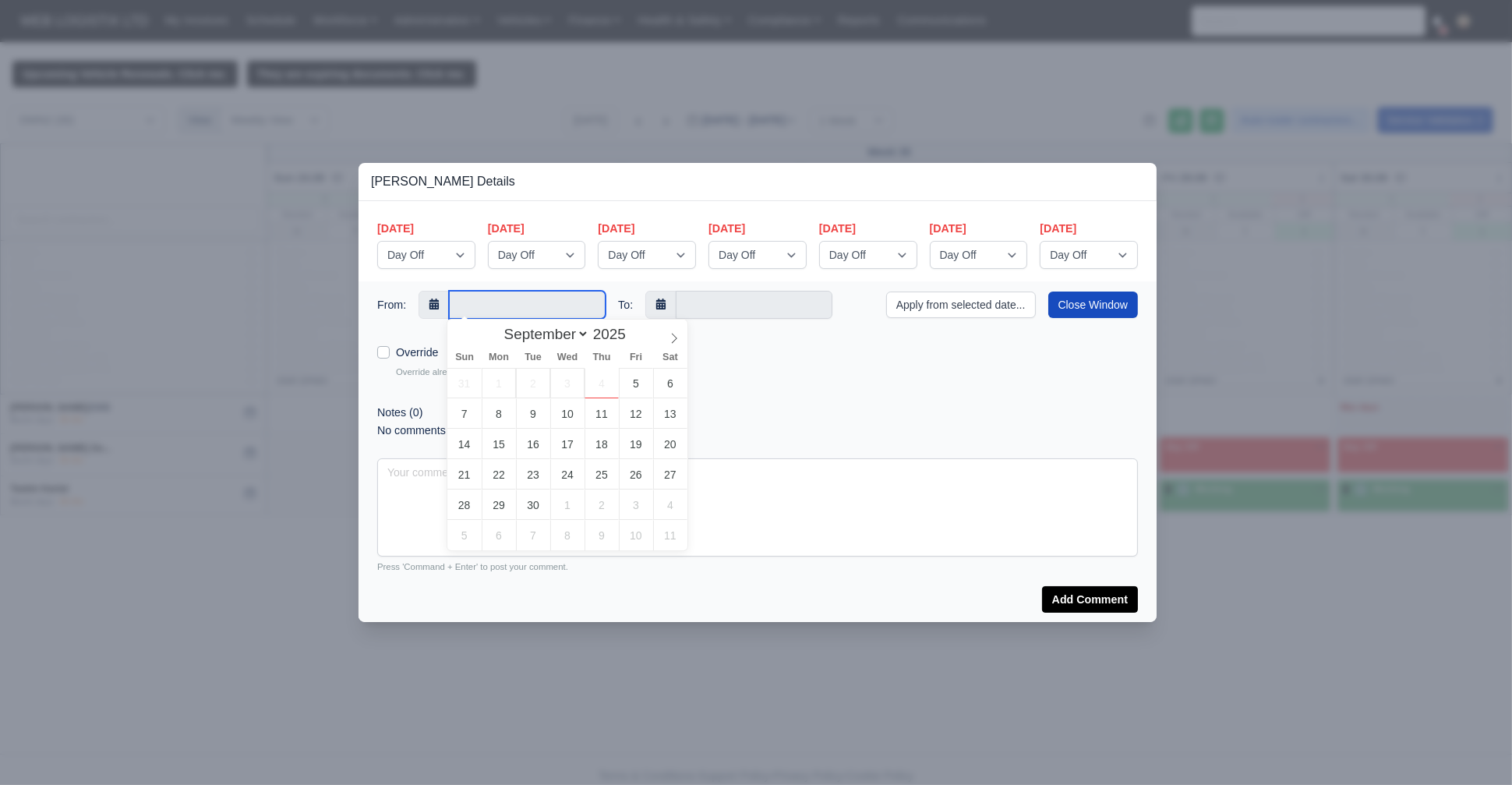
click at [543, 300] on input "text" at bounding box center [526, 305] width 157 height 28
type input "[DATE]"
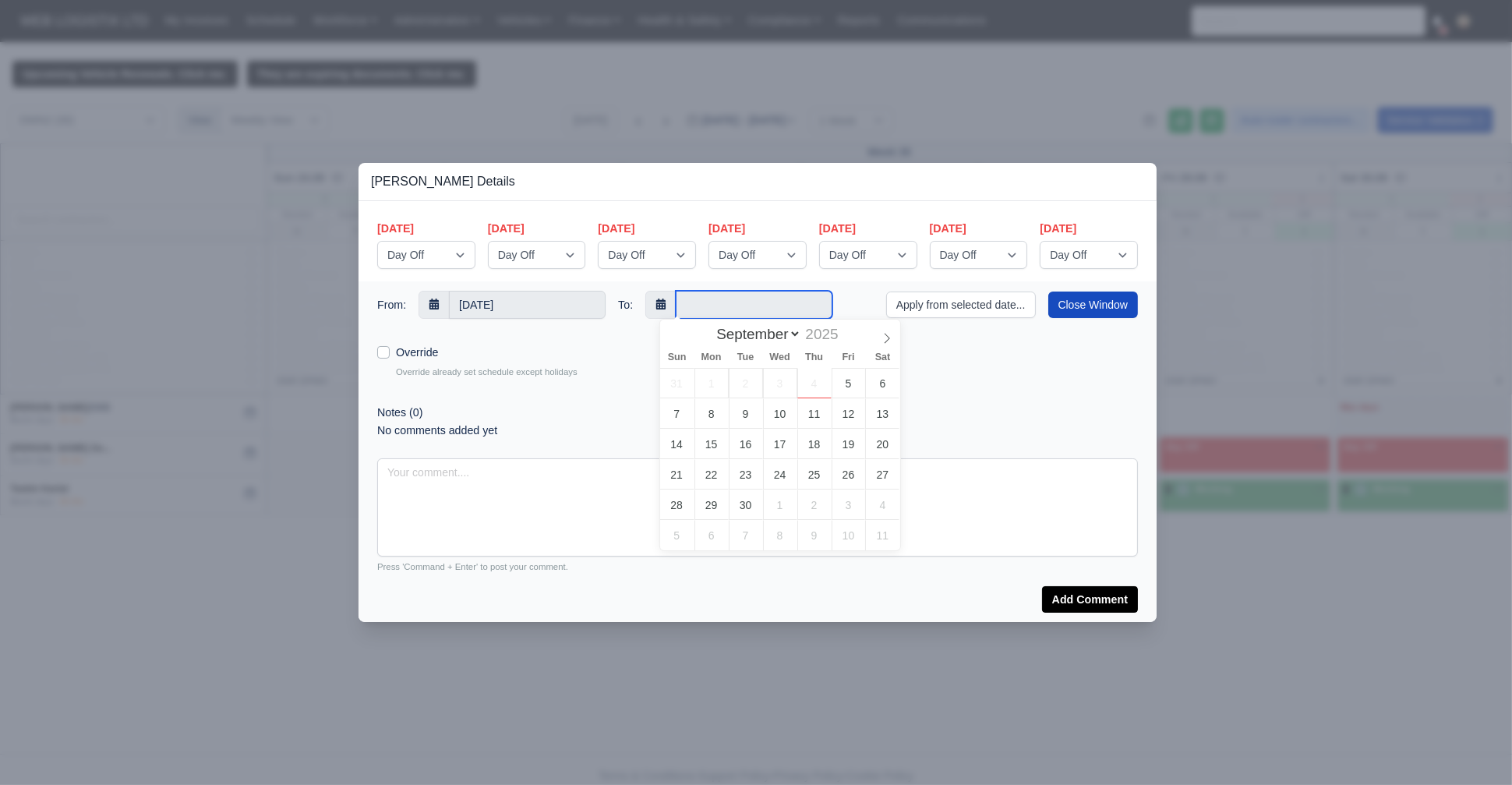
click at [745, 306] on input "text" at bounding box center [753, 305] width 157 height 28
type input "[DATE]"
click at [978, 304] on button "Apply from selected date..." at bounding box center [961, 305] width 150 height 27
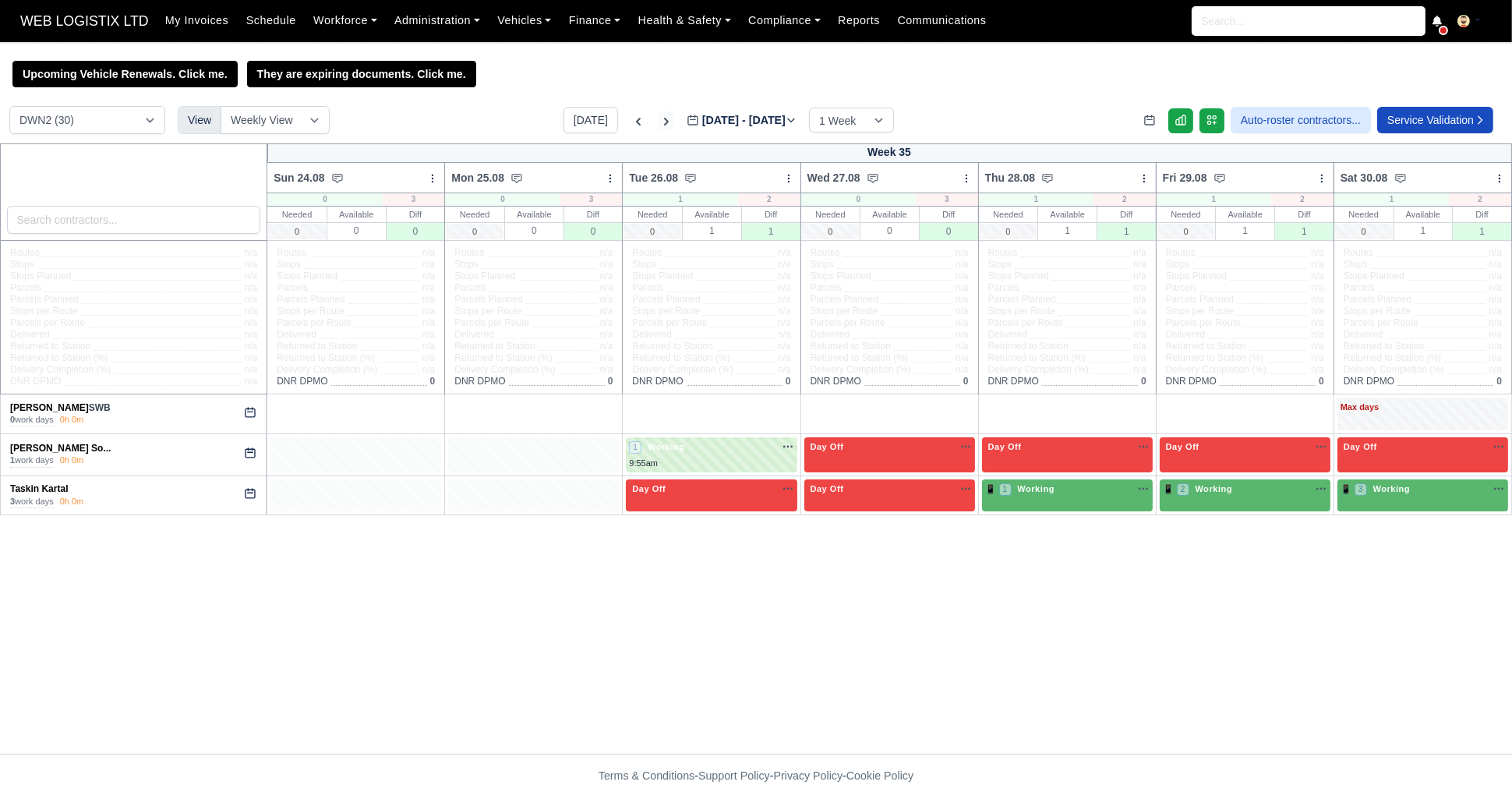
click at [658, 125] on icon at bounding box center [666, 121] width 15 height 15
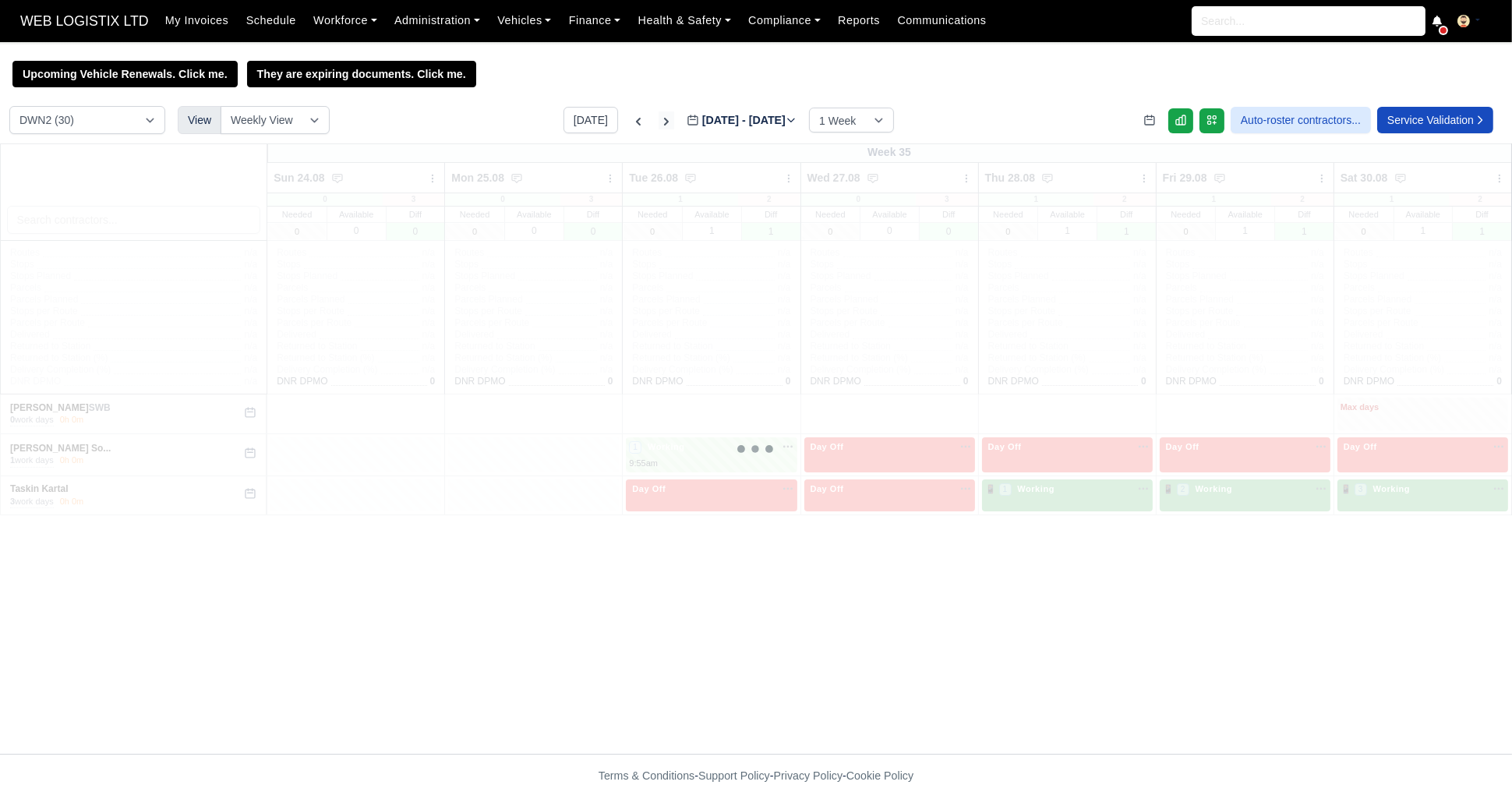
type input "[DATE]"
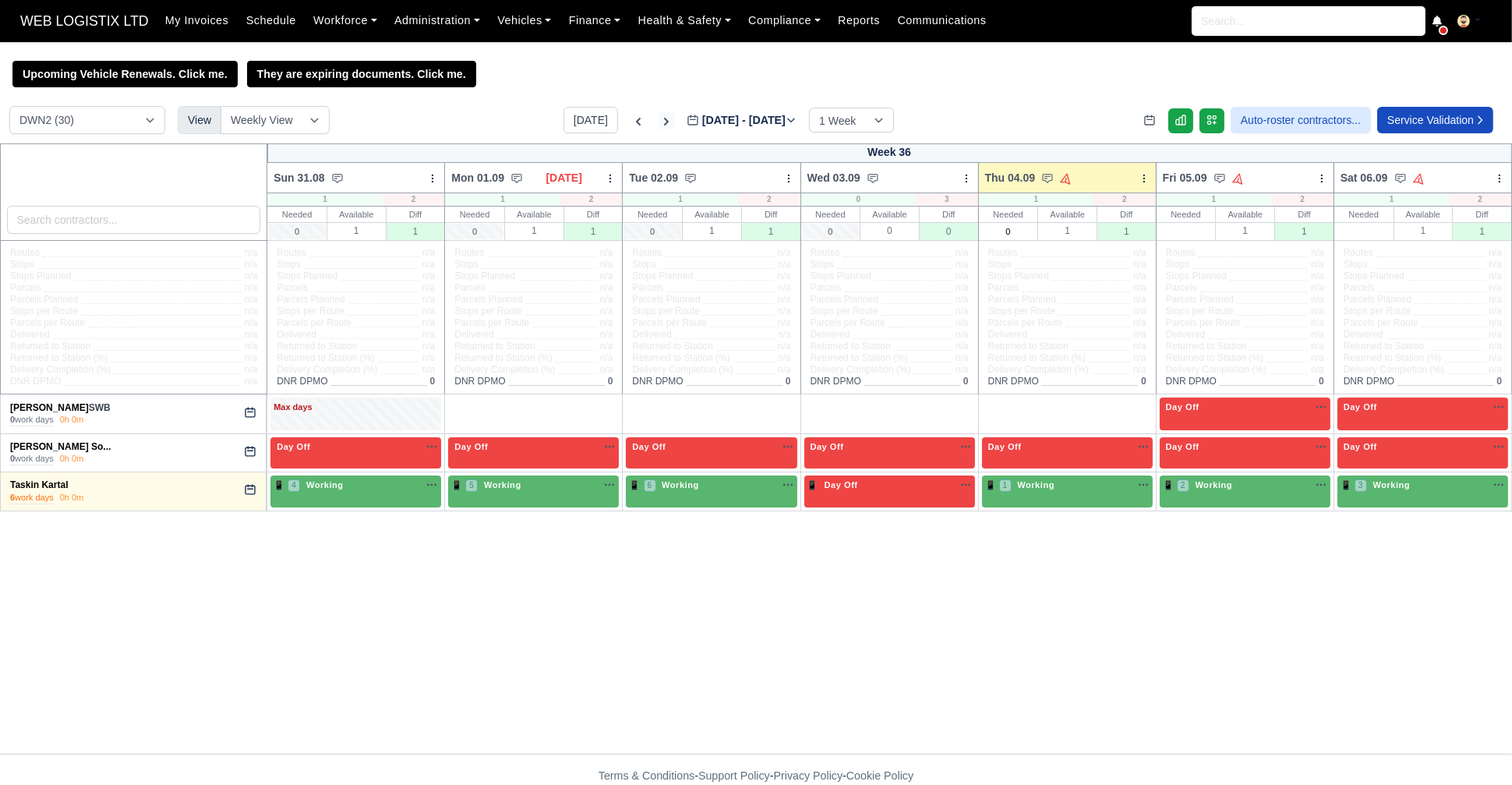
click at [658, 120] on icon at bounding box center [666, 121] width 15 height 15
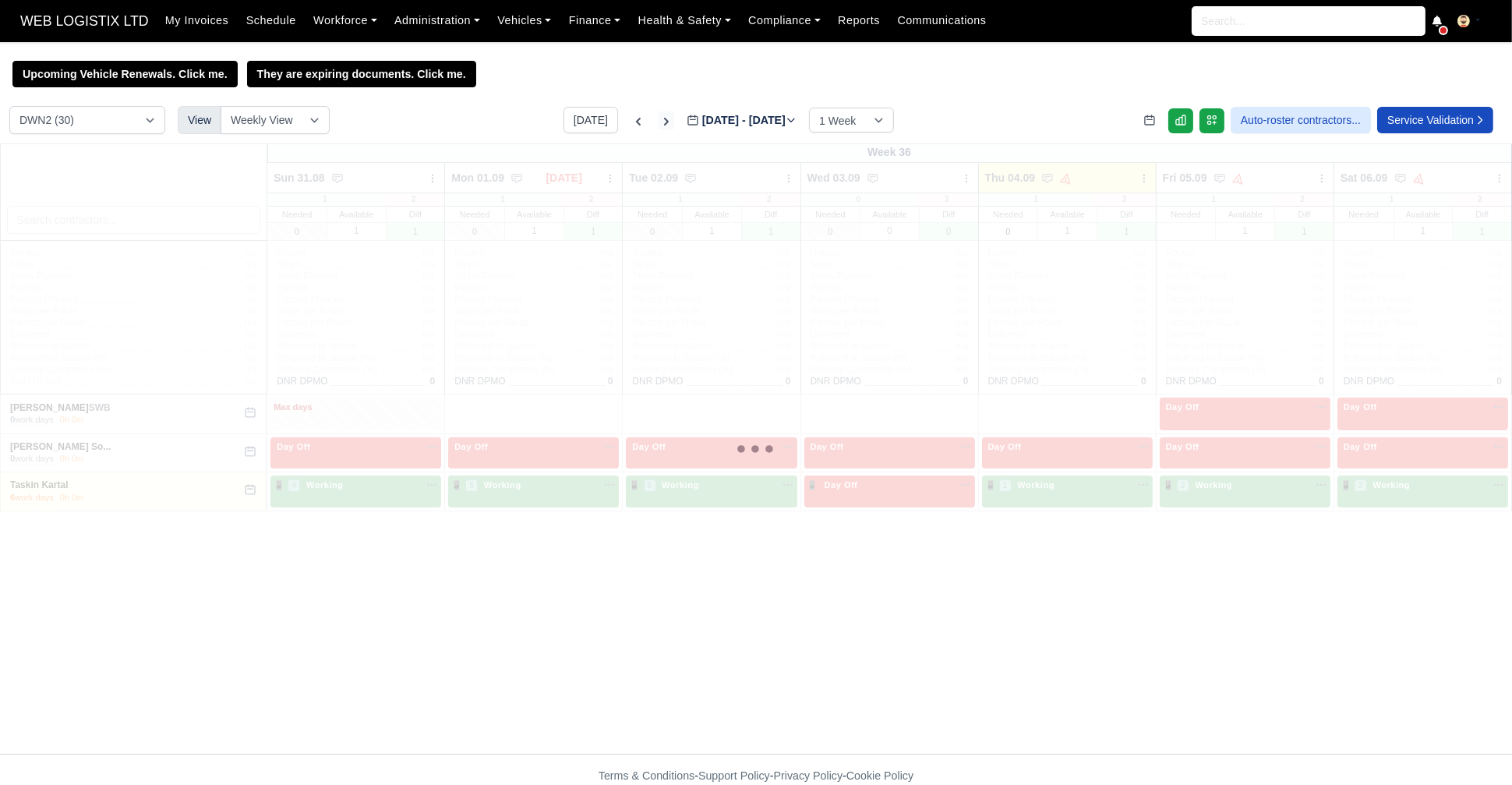
type input "[DATE]"
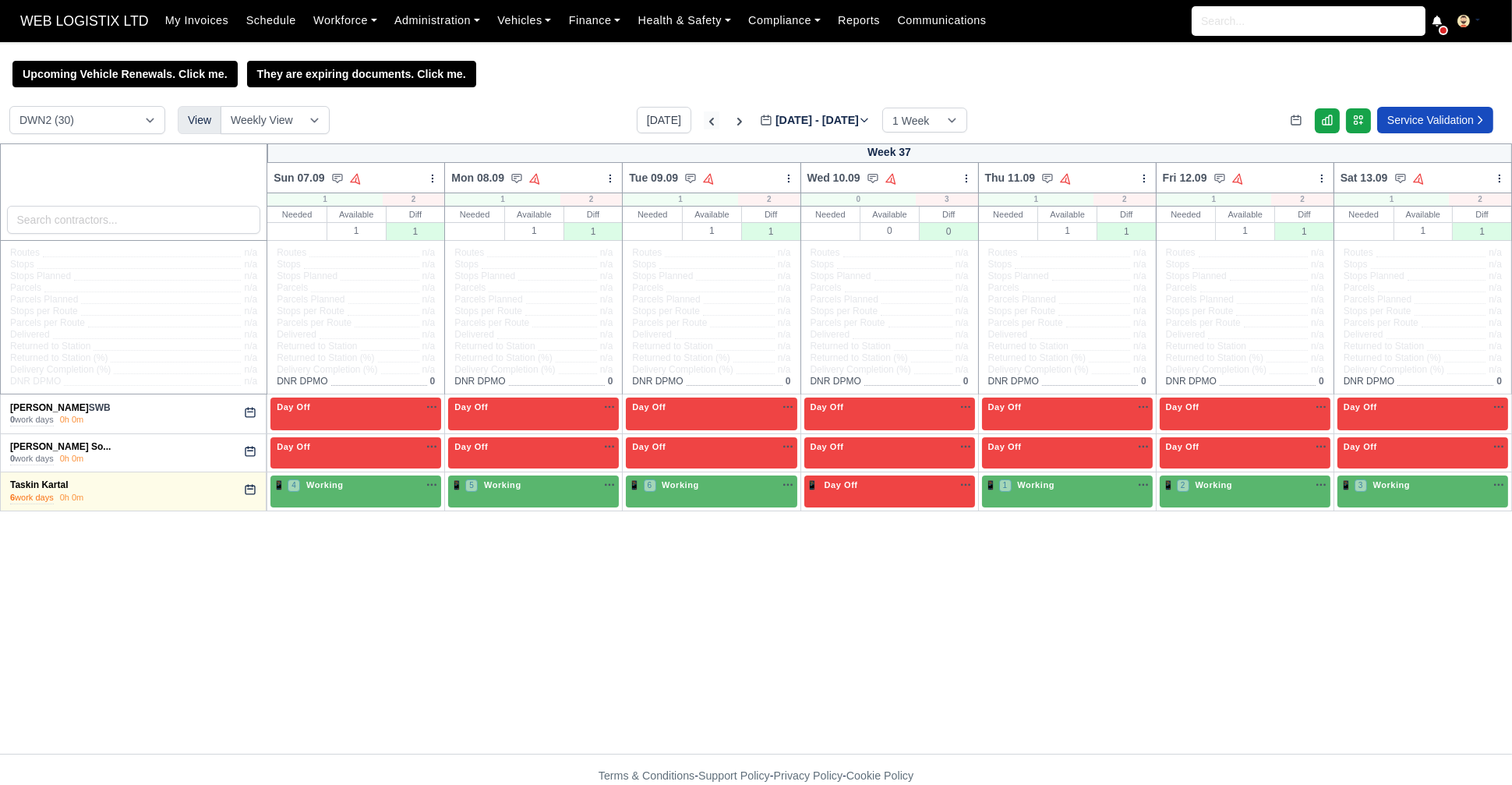
click at [704, 126] on icon at bounding box center [712, 121] width 15 height 15
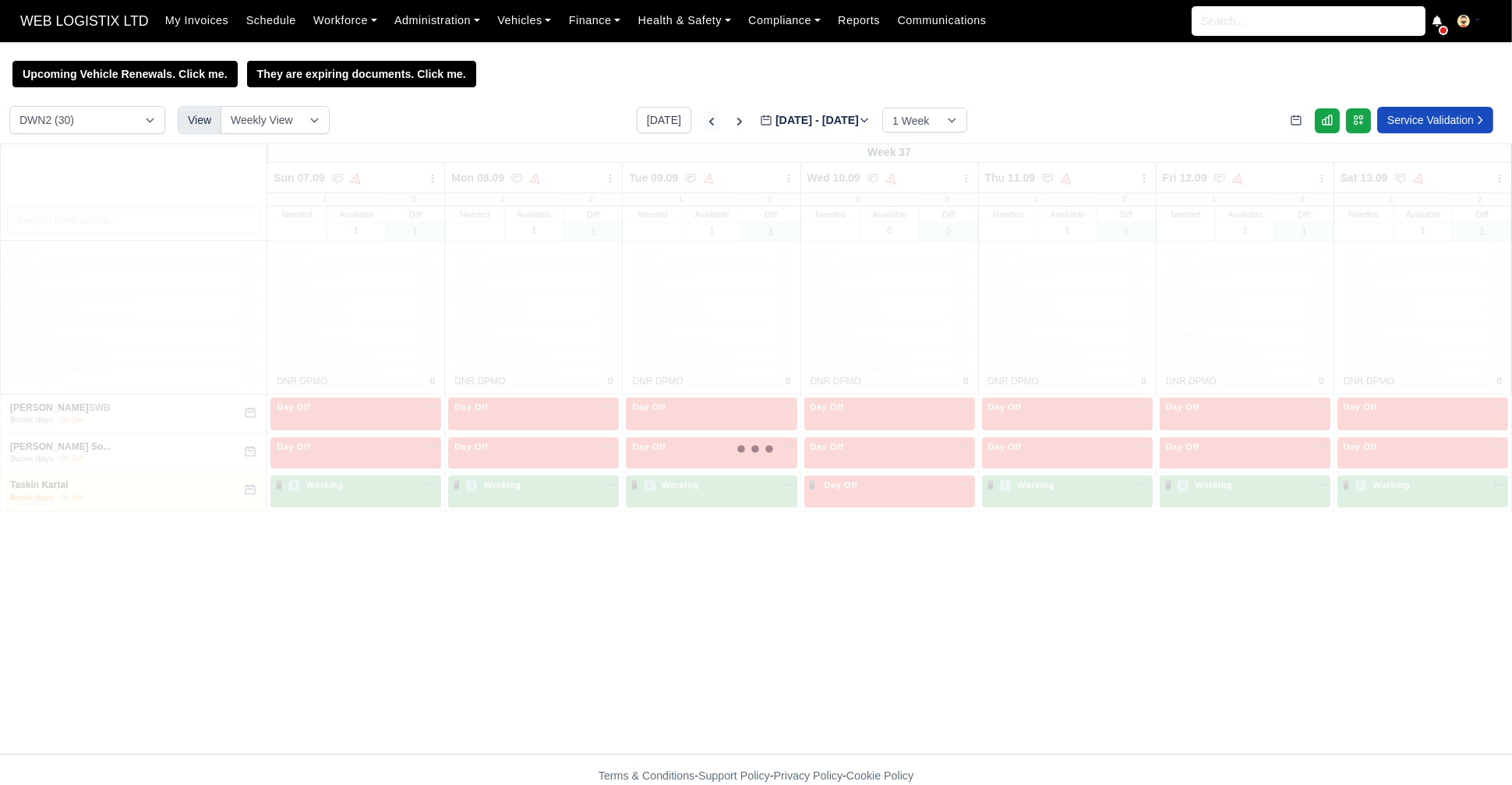
type input "[DATE]"
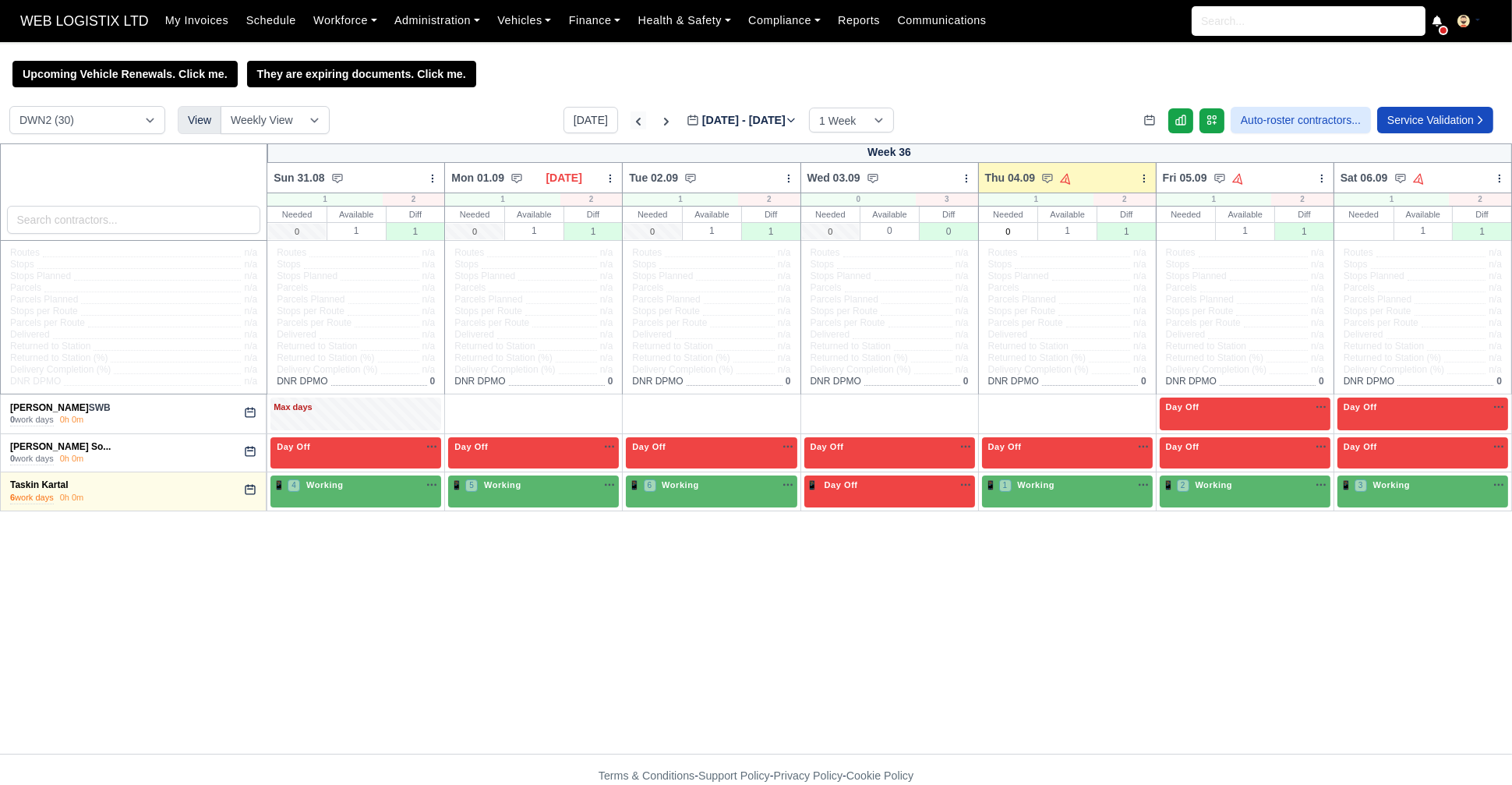
click at [689, 126] on label "[DATE] - [DATE] [DATE]" at bounding box center [742, 120] width 110 height 18
click at [689, 126] on input "[DATE]" at bounding box center [774, 128] width 176 height 33
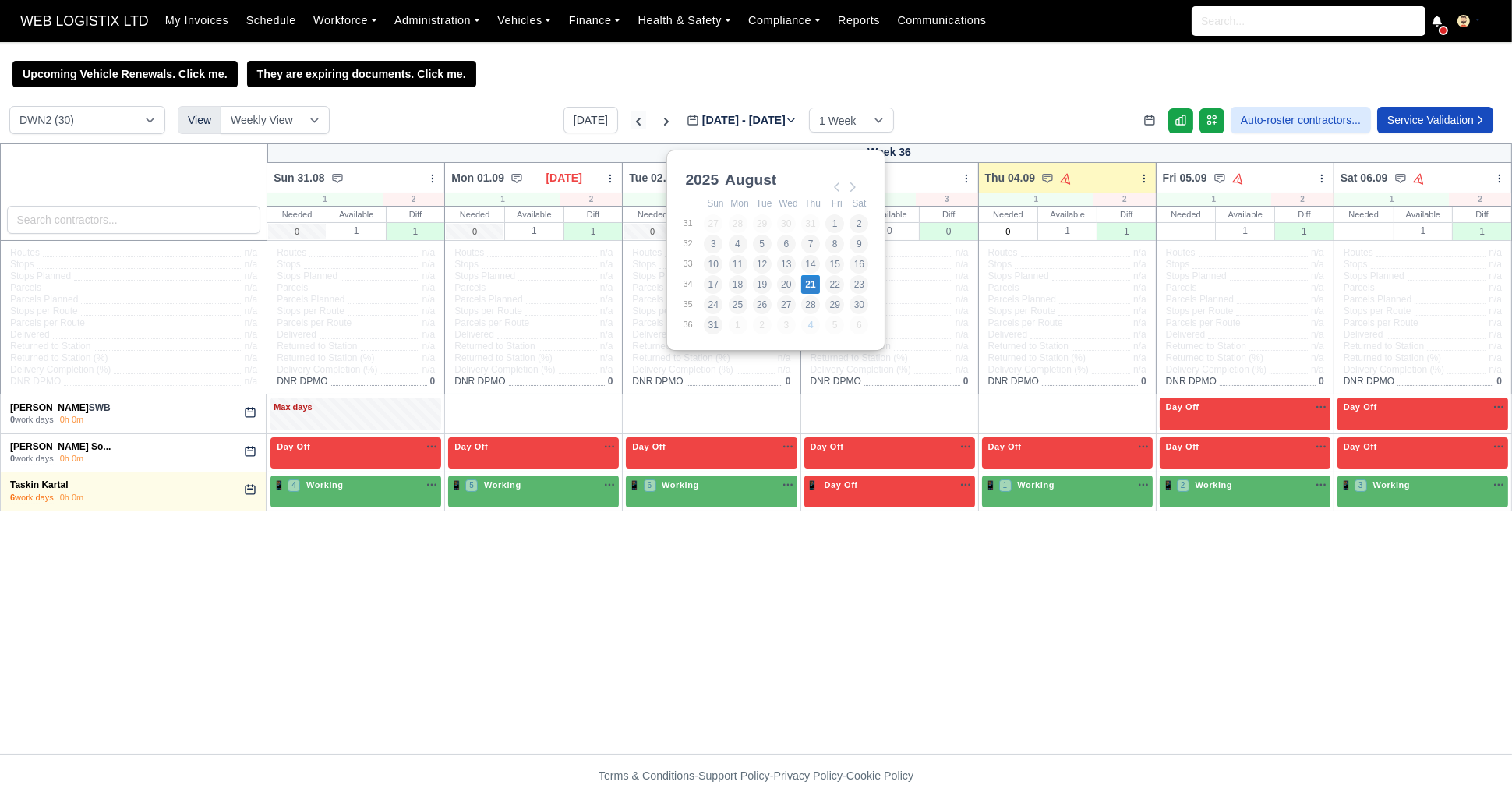
click at [630, 123] on icon at bounding box center [638, 121] width 15 height 15
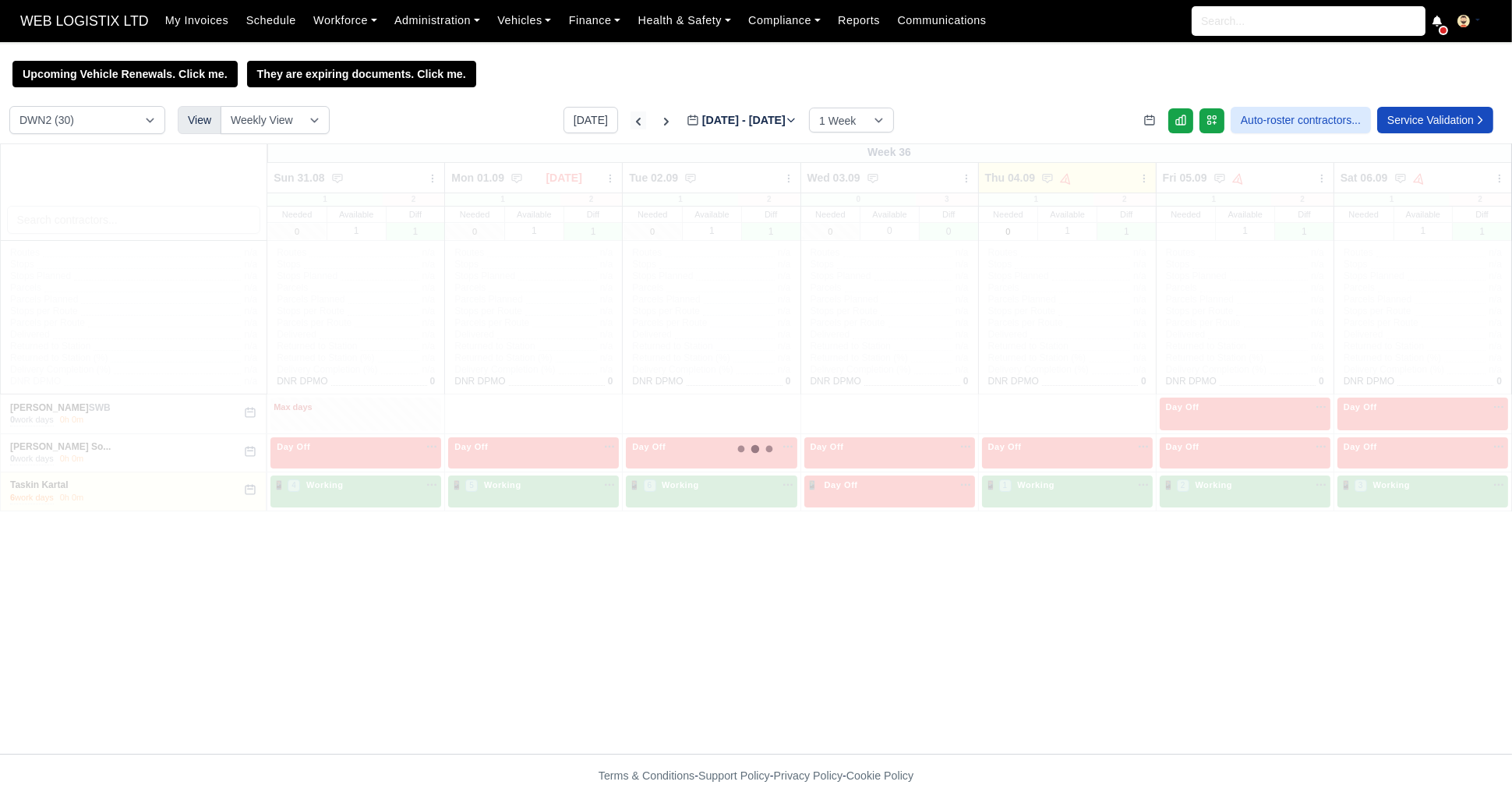
type input "[DATE]"
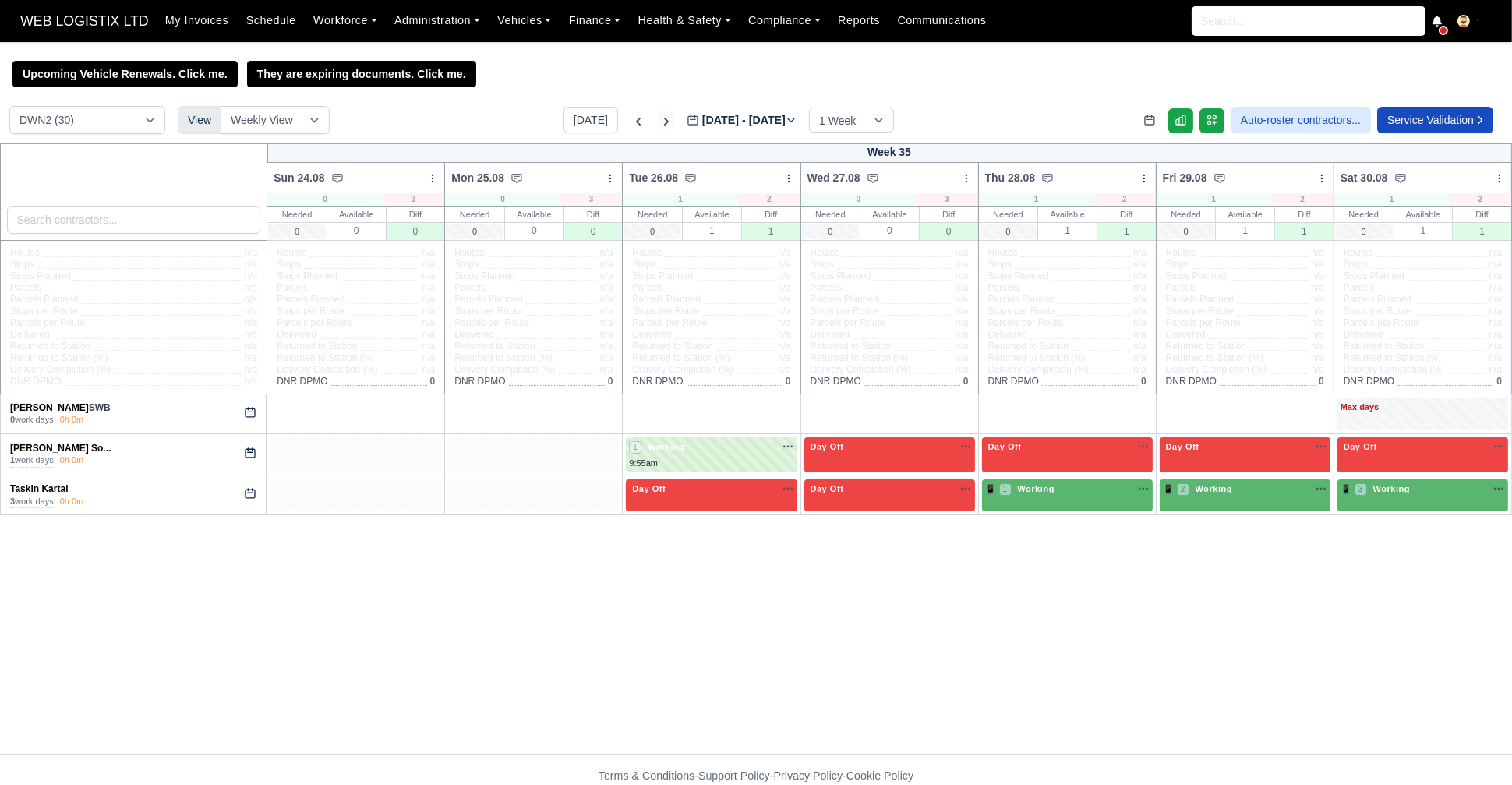
click at [658, 120] on icon at bounding box center [666, 121] width 15 height 15
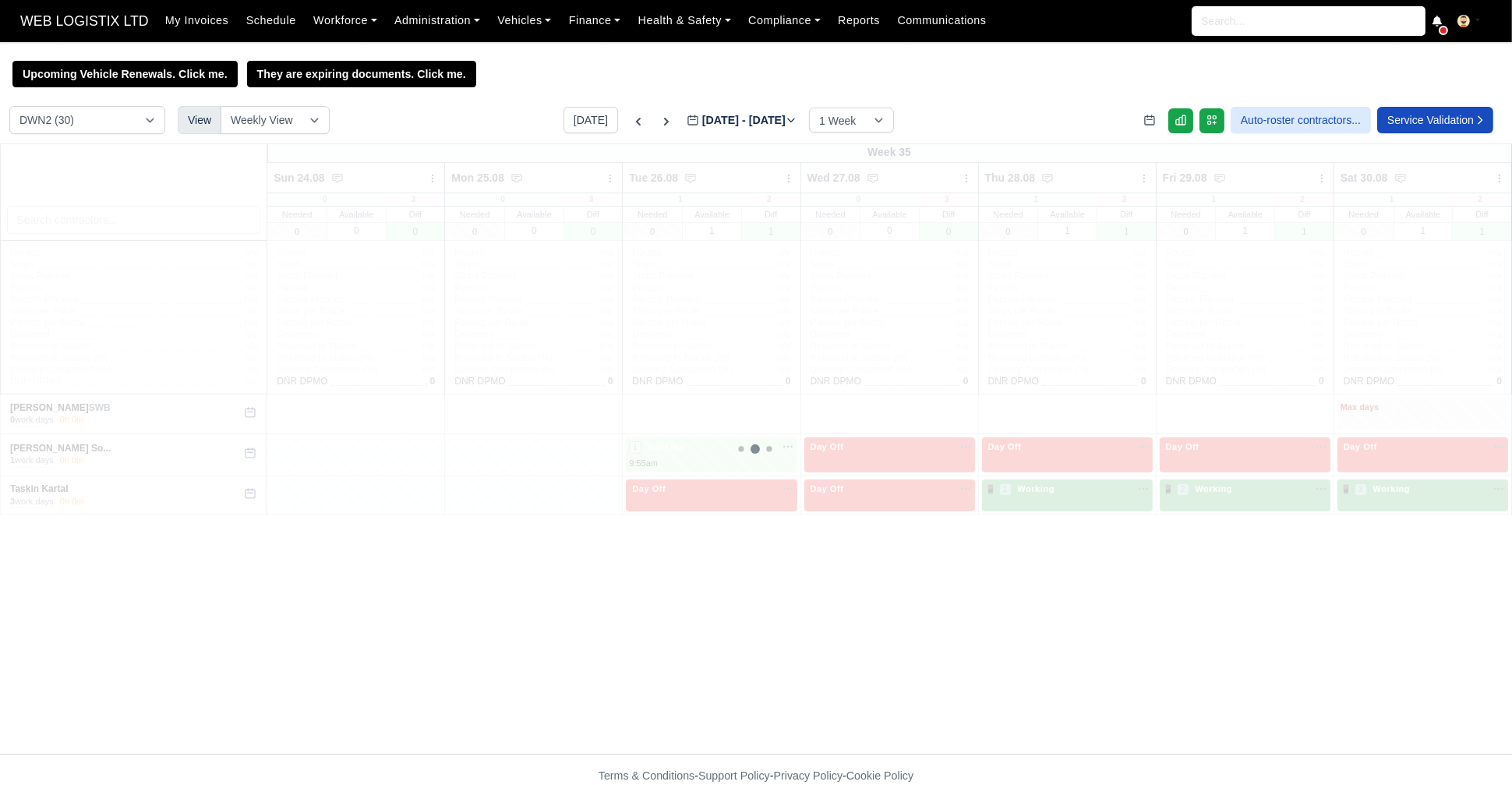
type input "[DATE]"
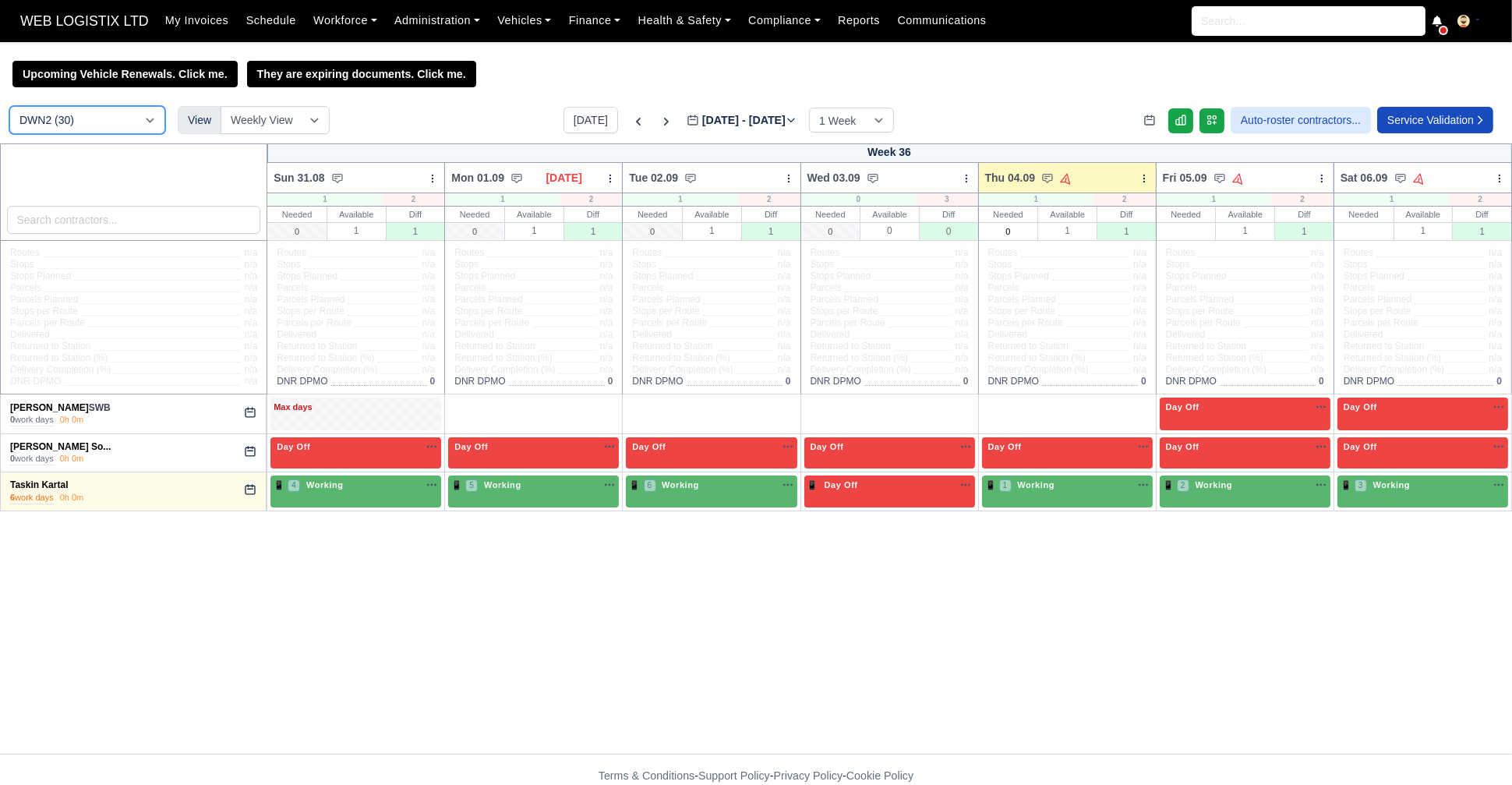
click at [131, 109] on select "DCE1 (1) DWN2 (30) DXM2 (50)" at bounding box center [87, 119] width 156 height 28
select select "1"
click at [10, 108] on select "DCE1 (1) DWN2 (30) DXM2 (50)" at bounding box center [87, 119] width 156 height 28
